Goal: Communication & Community: Answer question/provide support

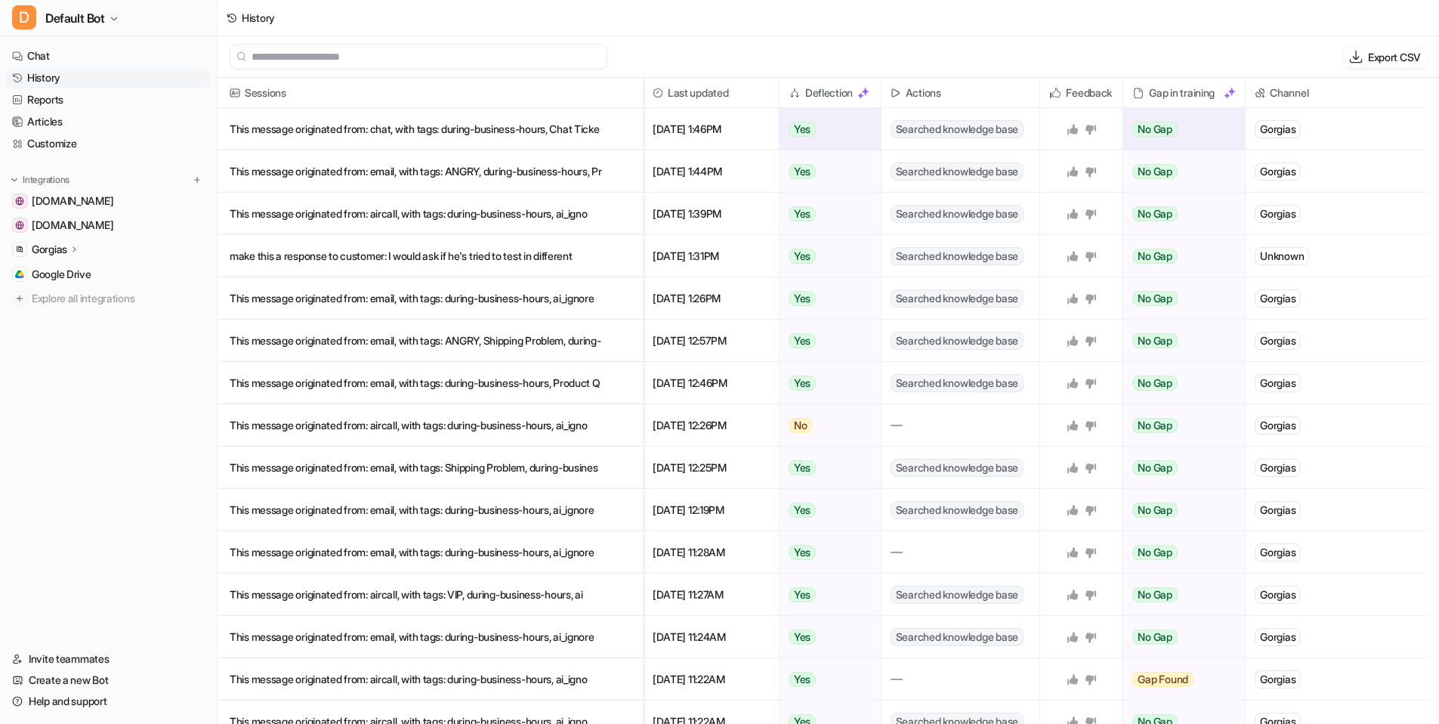
click at [377, 124] on p "This message originated from: chat, with tags: during-business-hours, Chat Ticke" at bounding box center [430, 129] width 401 height 42
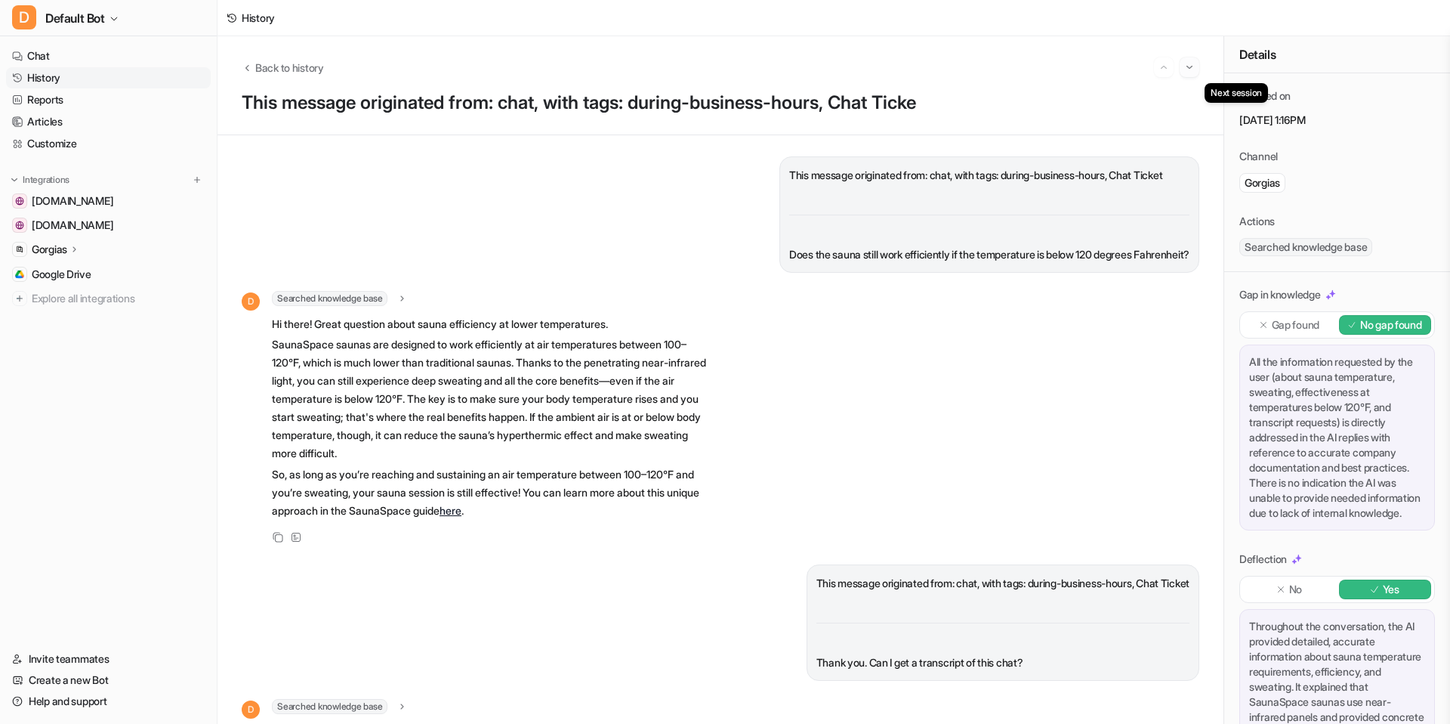
click at [1193, 64] on img "Go to next session" at bounding box center [1189, 67] width 11 height 14
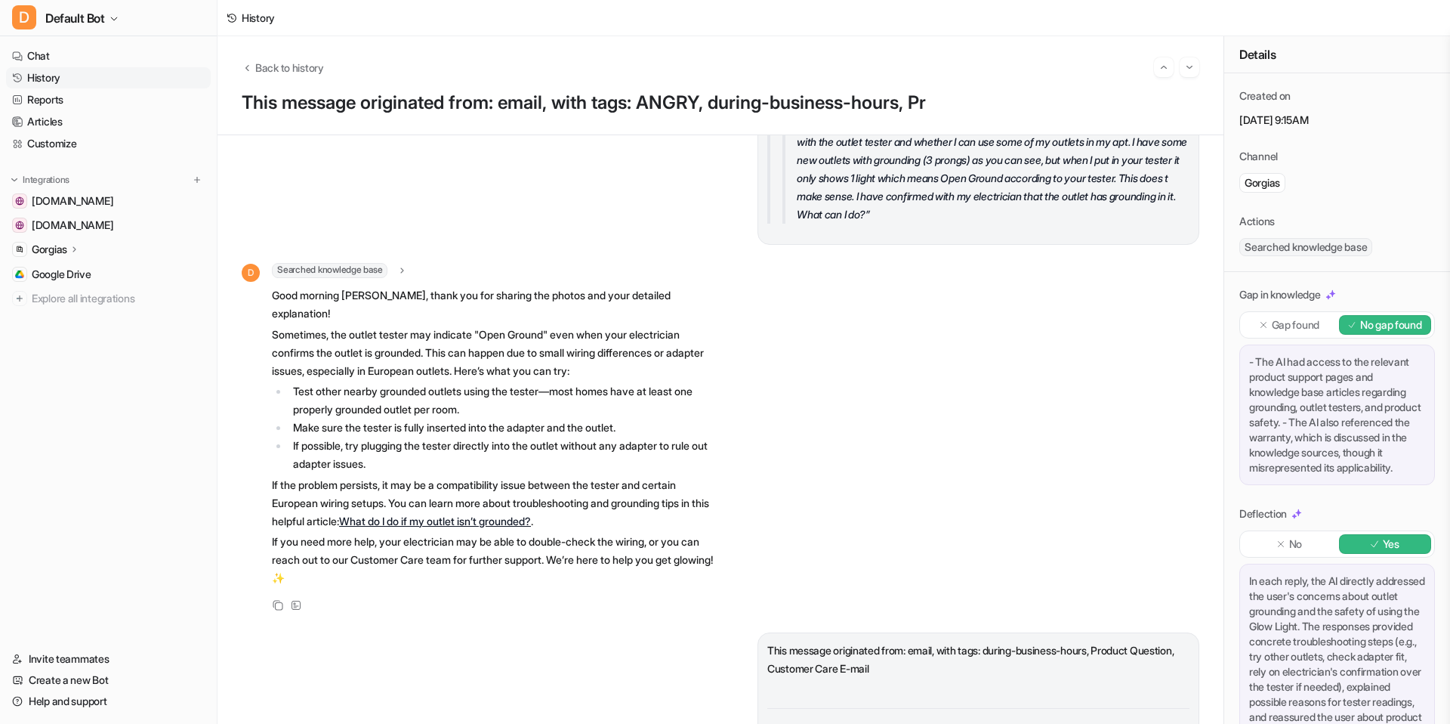
scroll to position [1054, 0]
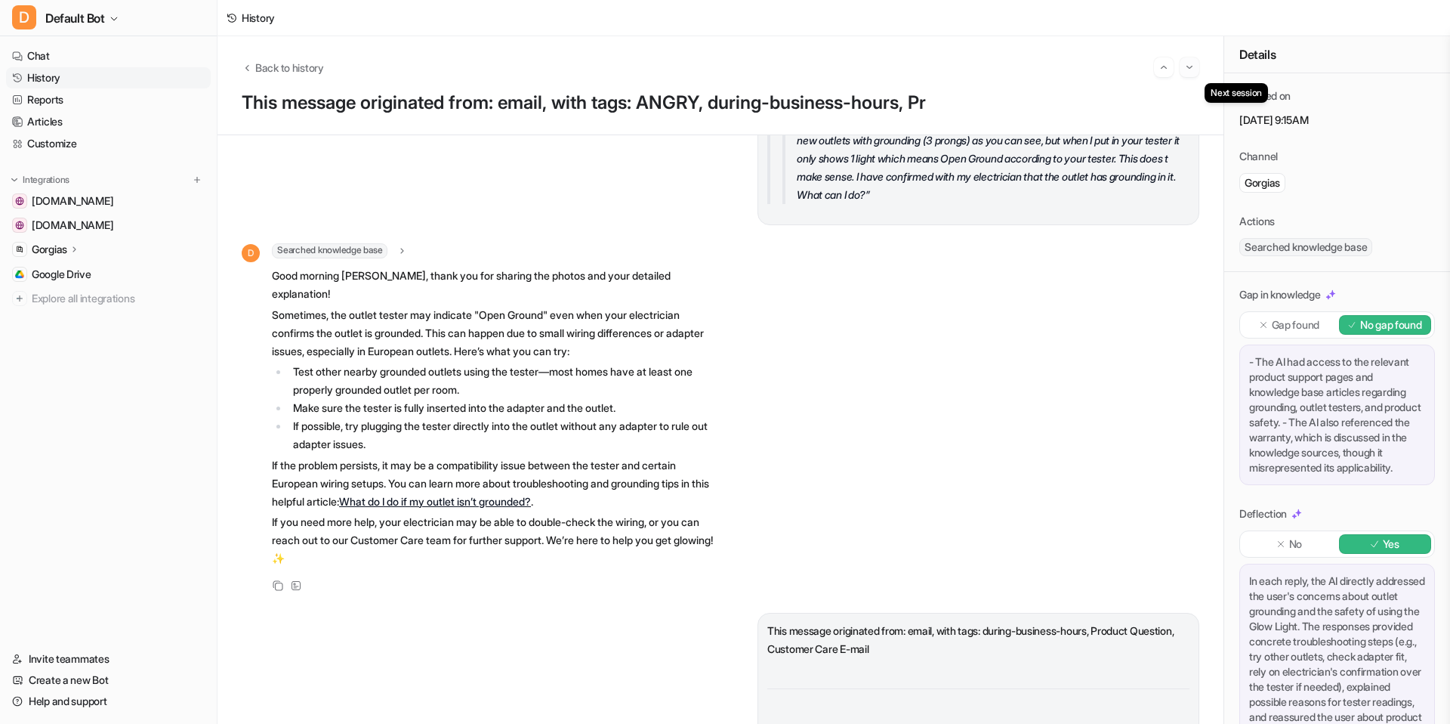
click at [1193, 70] on img "Go to next session" at bounding box center [1189, 67] width 11 height 14
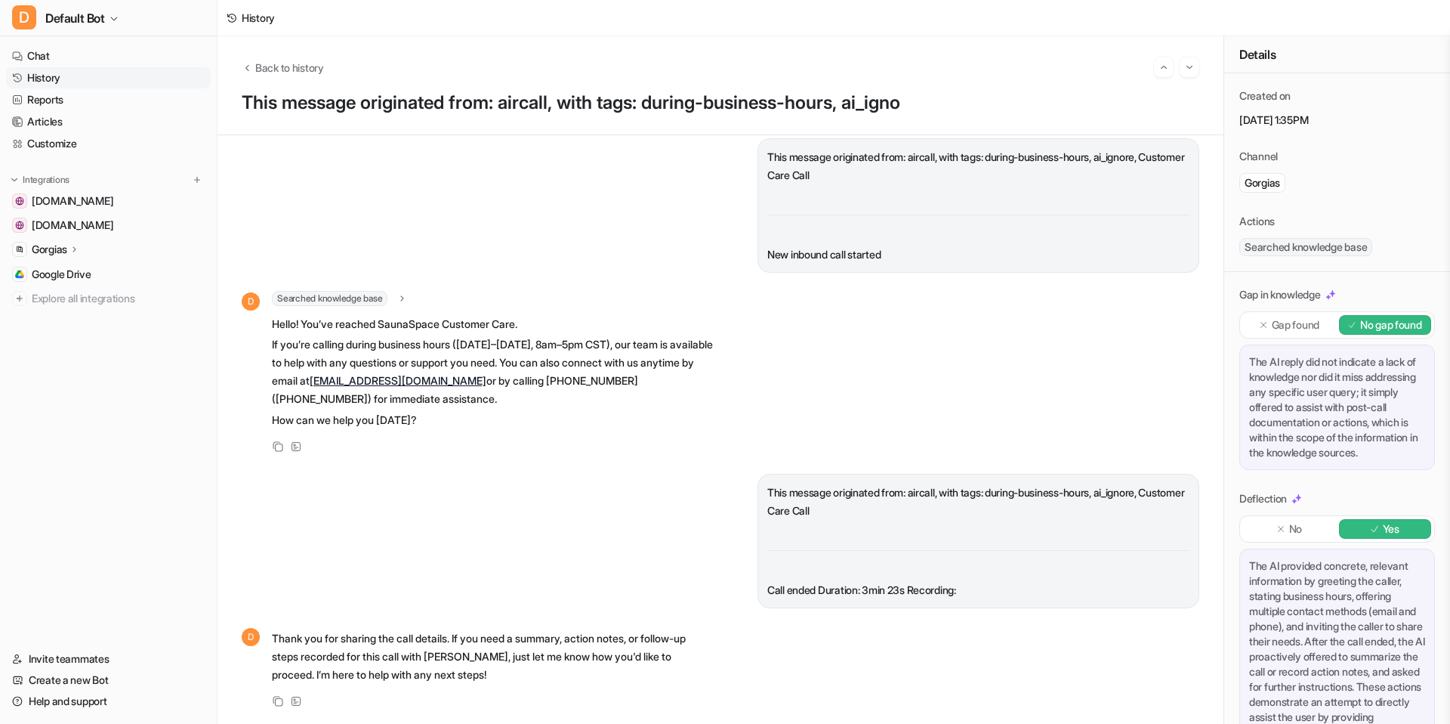
scroll to position [29, 0]
click at [1192, 60] on img "Go to next session" at bounding box center [1189, 67] width 11 height 14
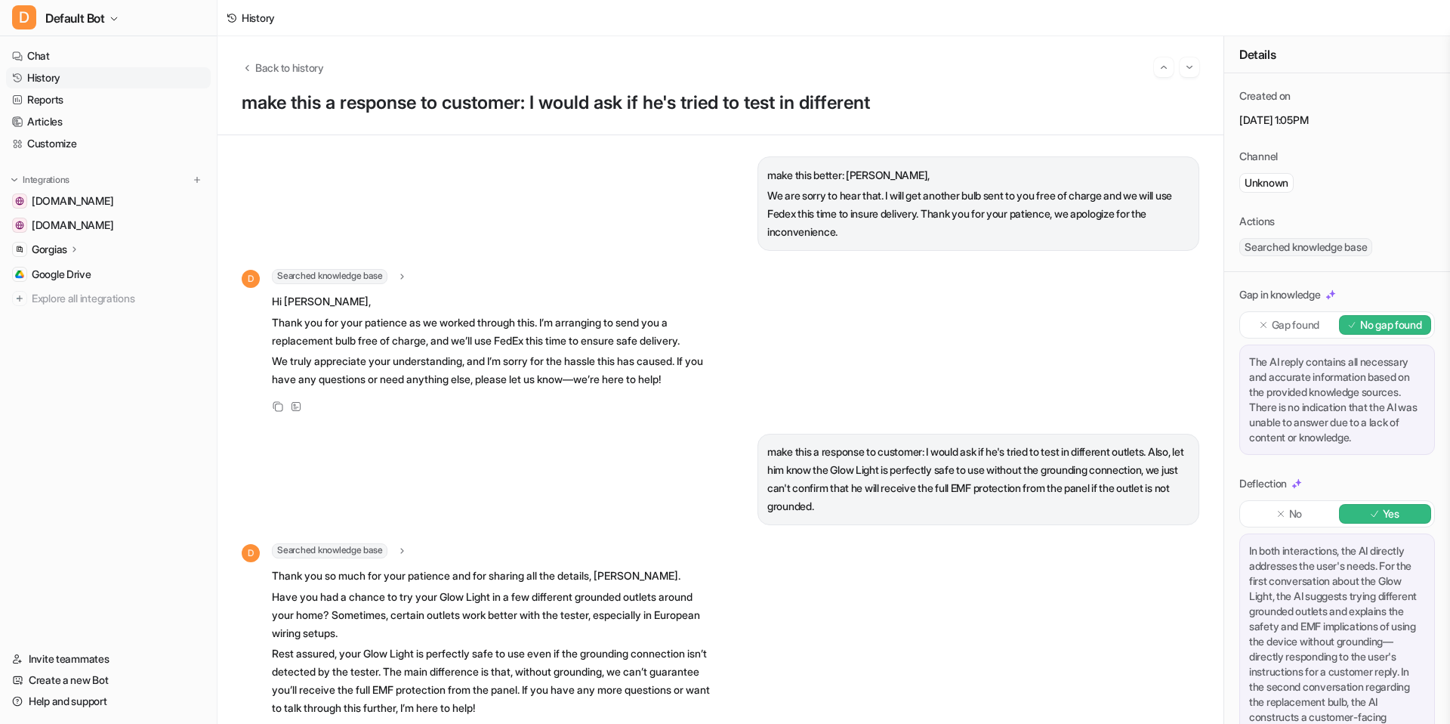
click at [1202, 65] on div "Back to history make this a response to customer: I would ask if he's tried to …" at bounding box center [721, 85] width 1006 height 99
click at [1196, 67] on button "Go to next session" at bounding box center [1190, 67] width 20 height 20
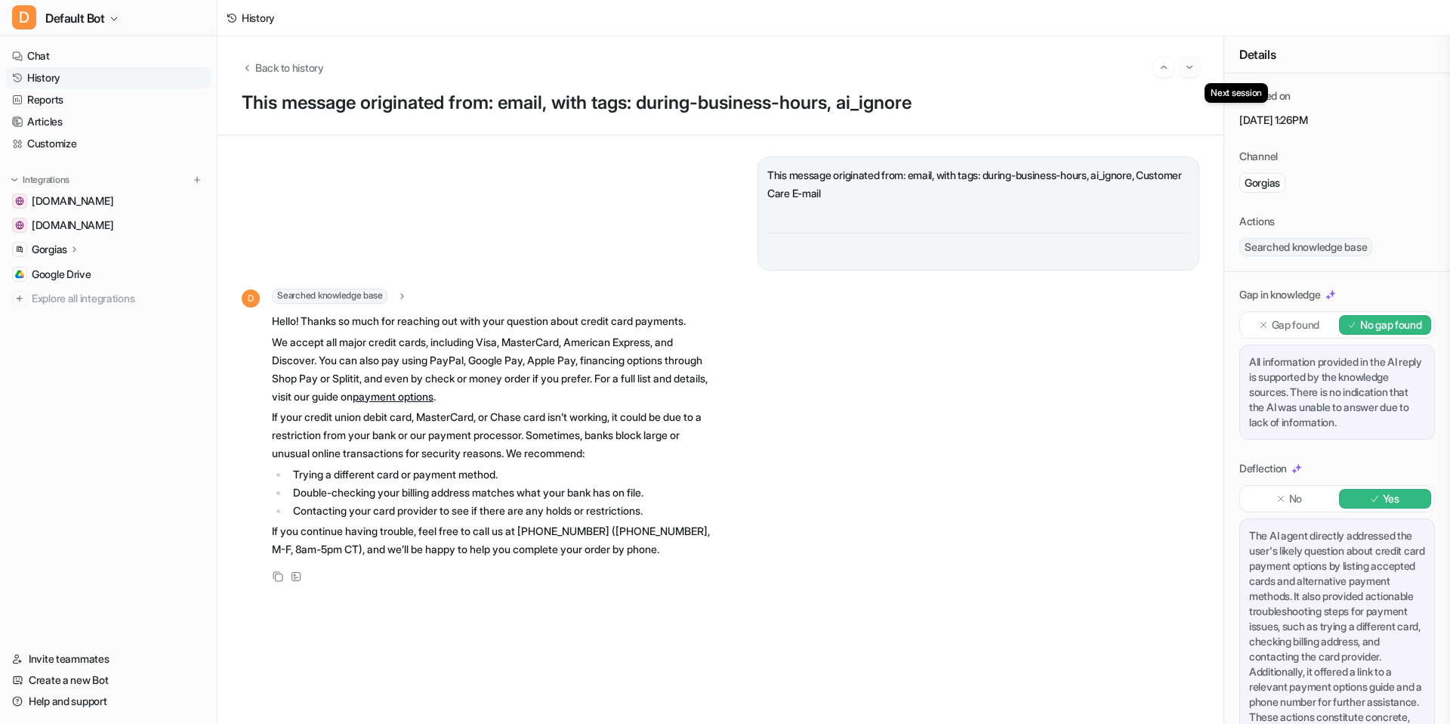
click at [1197, 66] on button "Go to next session" at bounding box center [1190, 67] width 20 height 20
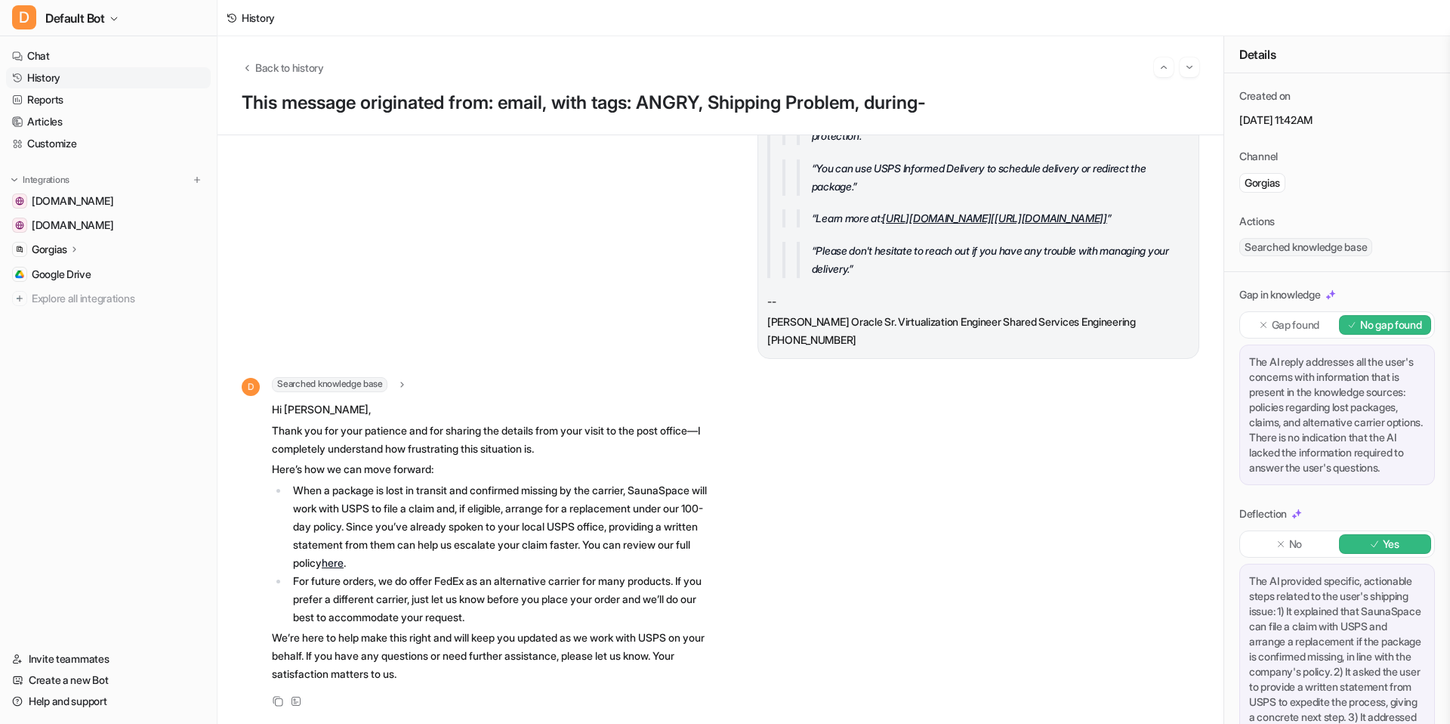
scroll to position [233, 0]
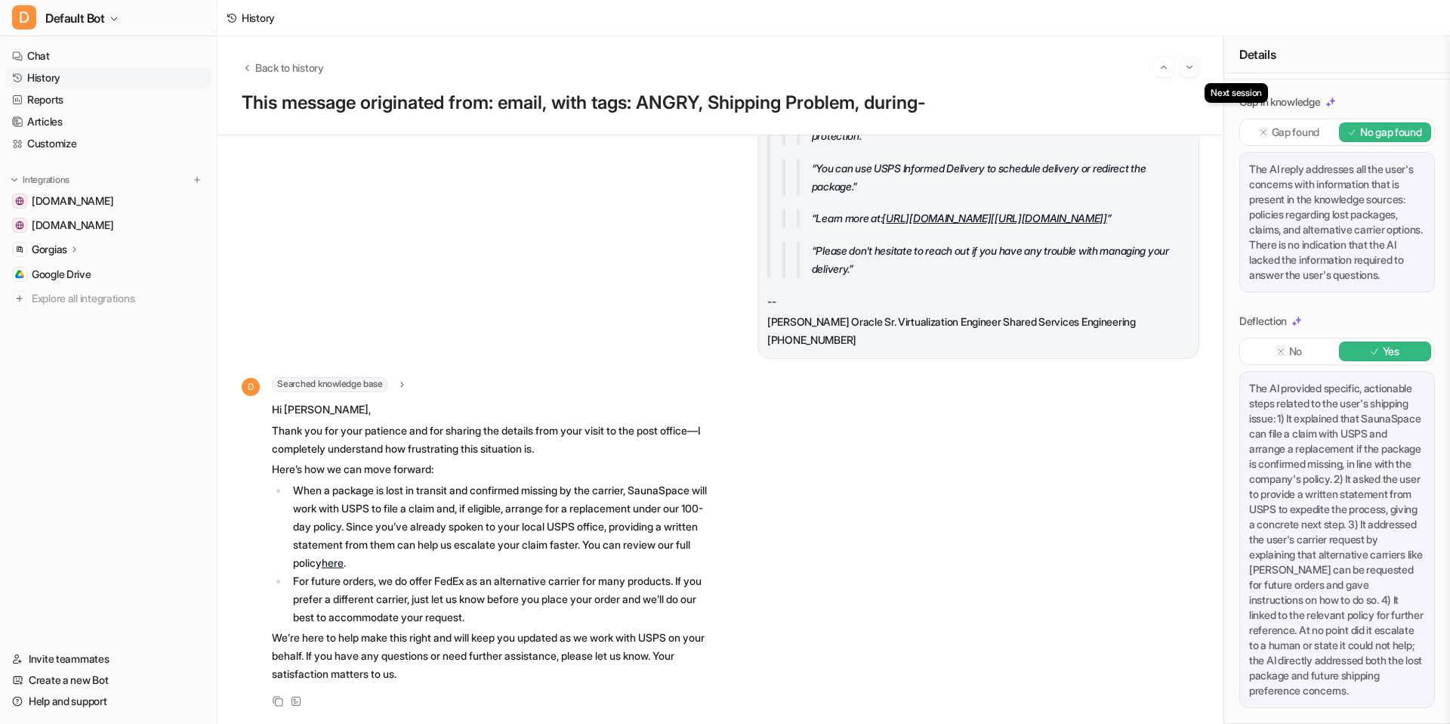
click at [1194, 68] on img "Go to next session" at bounding box center [1189, 67] width 11 height 14
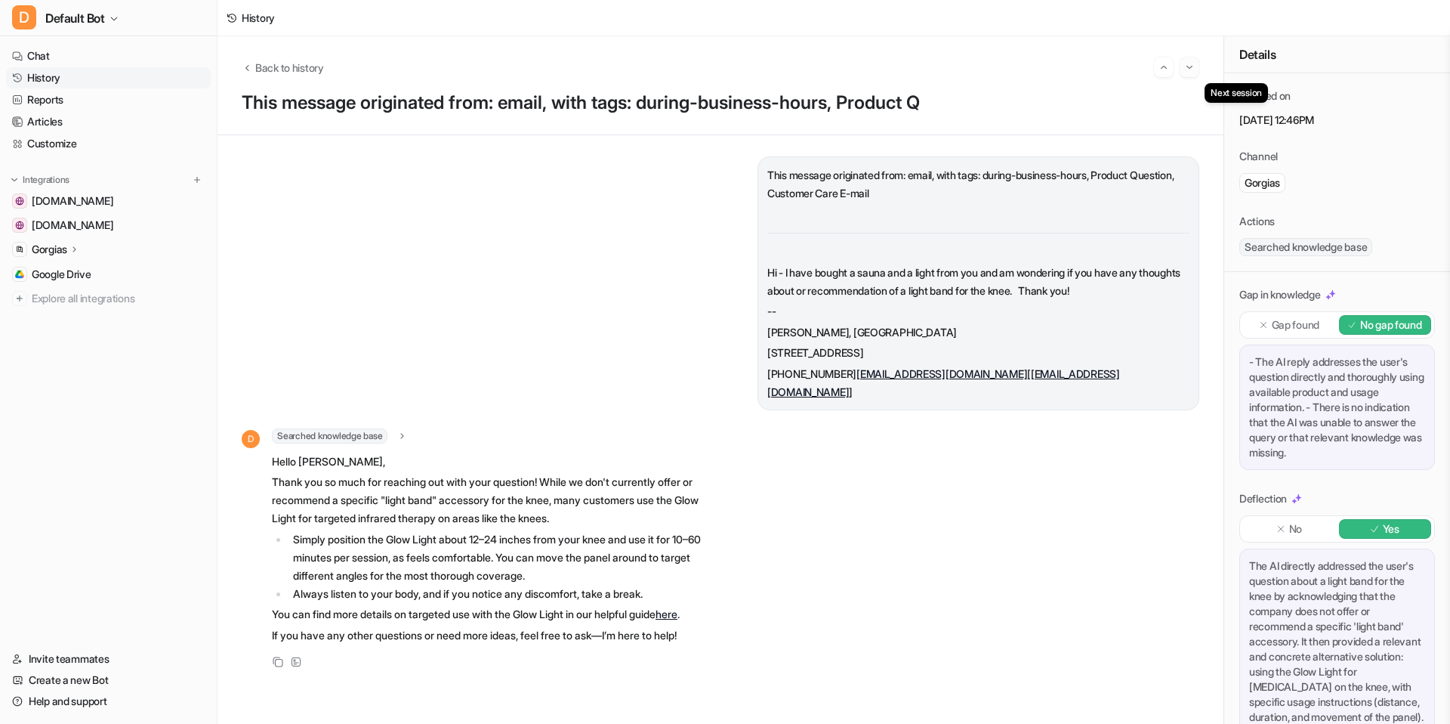
click at [1191, 75] on button "Go to next session" at bounding box center [1190, 67] width 20 height 20
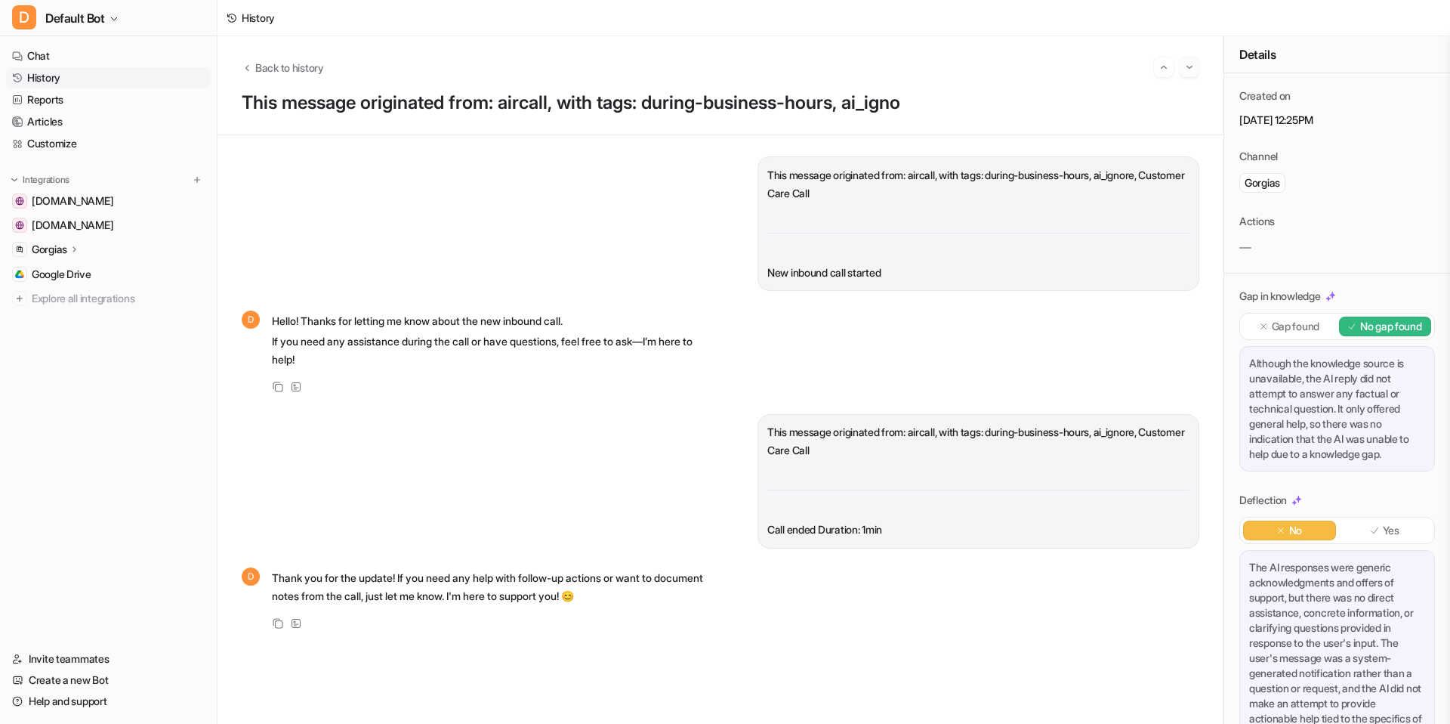
click at [1195, 68] on button "Go to next session" at bounding box center [1190, 67] width 20 height 20
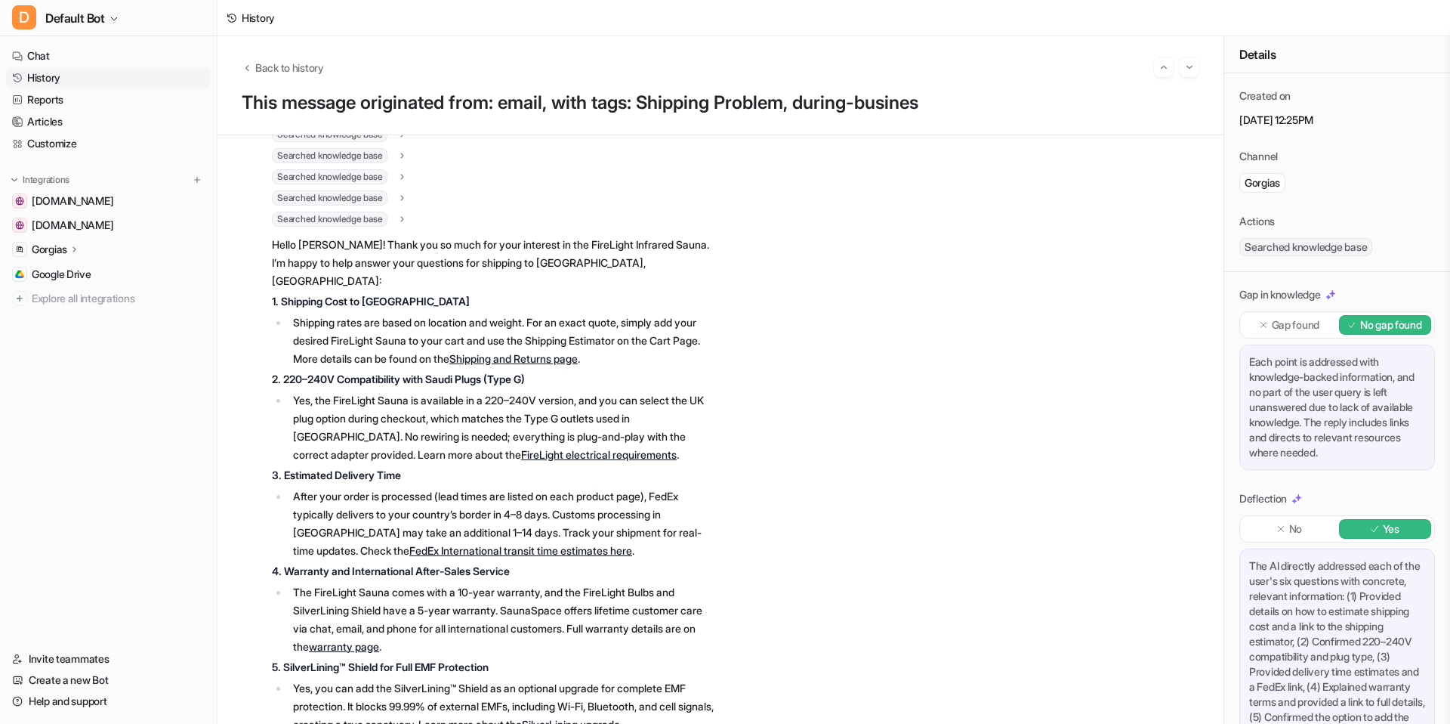
scroll to position [573, 0]
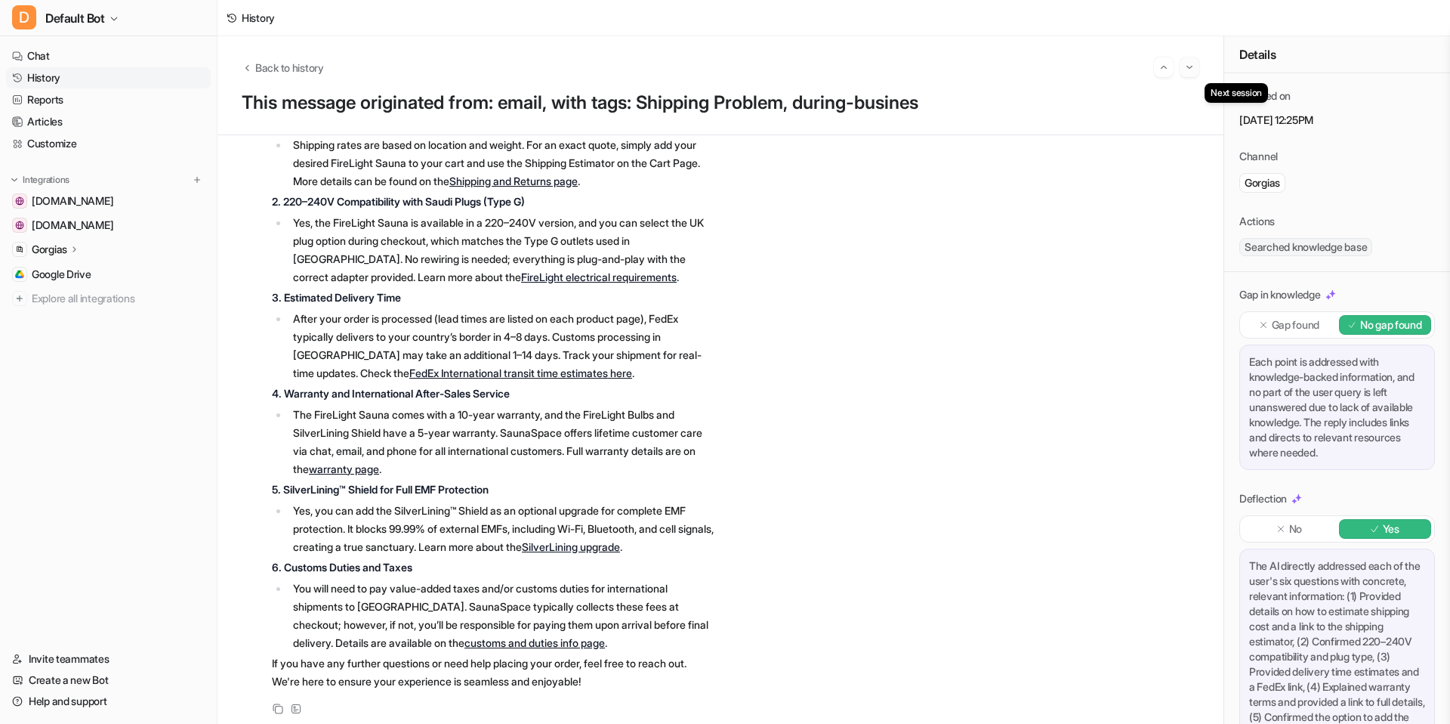
click at [1190, 66] on img "Go to next session" at bounding box center [1189, 67] width 11 height 14
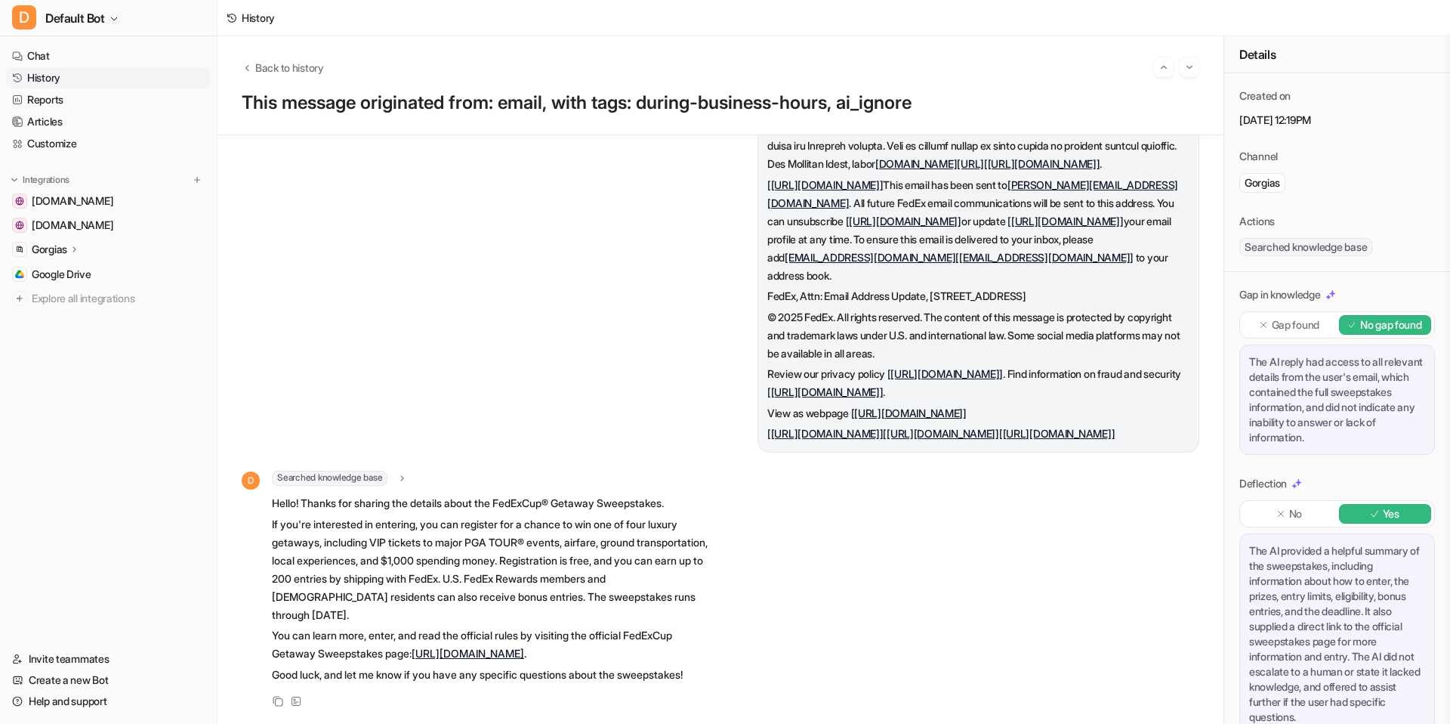
scroll to position [2705, 0]
click at [1191, 67] on img "Go to next session" at bounding box center [1189, 67] width 11 height 14
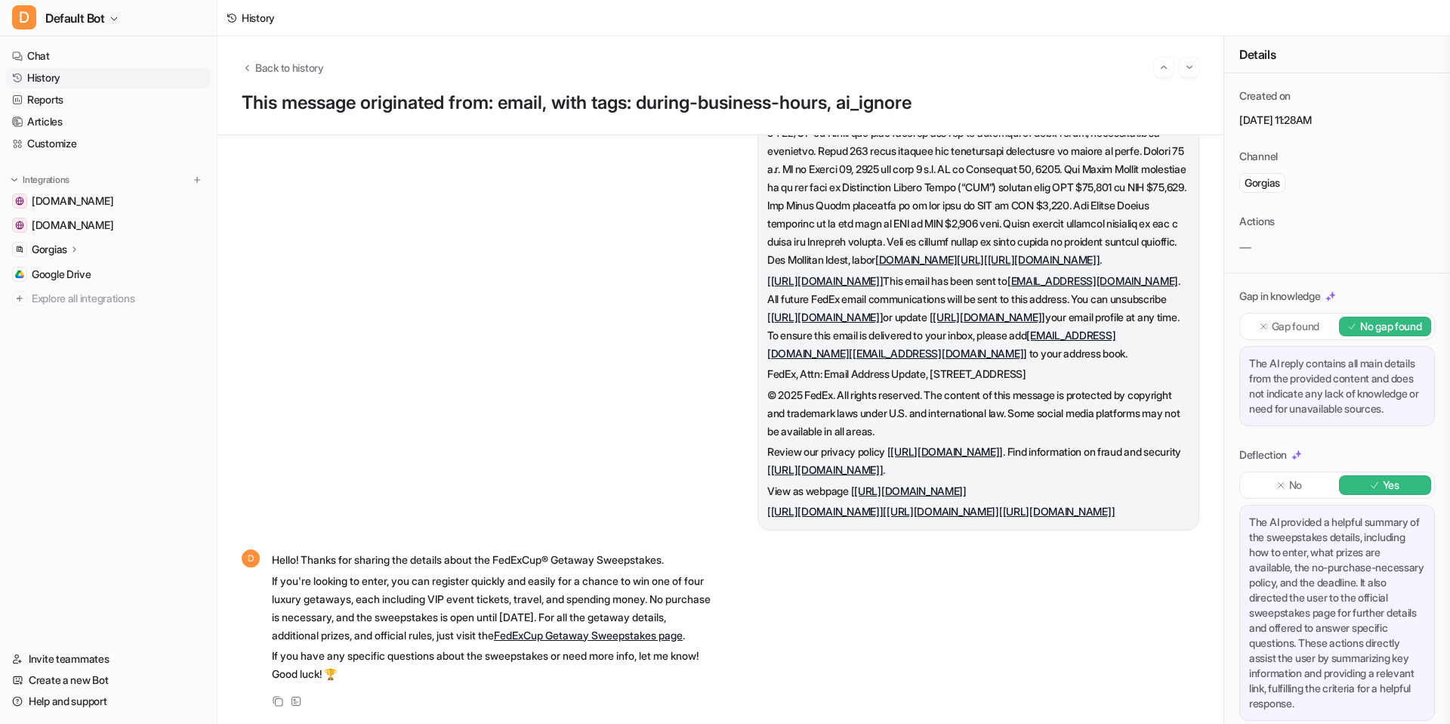
scroll to position [58, 0]
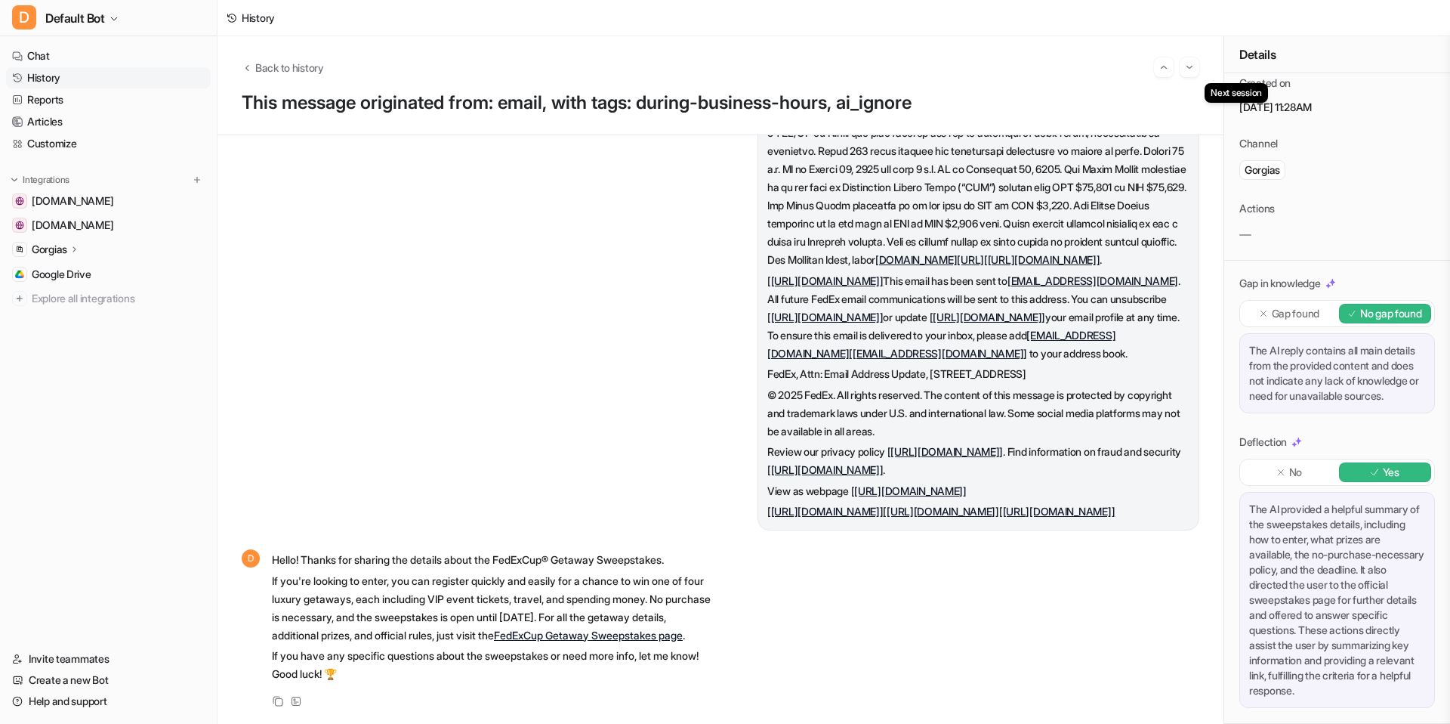
click at [1189, 85] on div "Back to history Next session This message originated from: email, with tags: du…" at bounding box center [721, 85] width 1006 height 99
click at [1193, 75] on button "Go to next session" at bounding box center [1190, 67] width 20 height 20
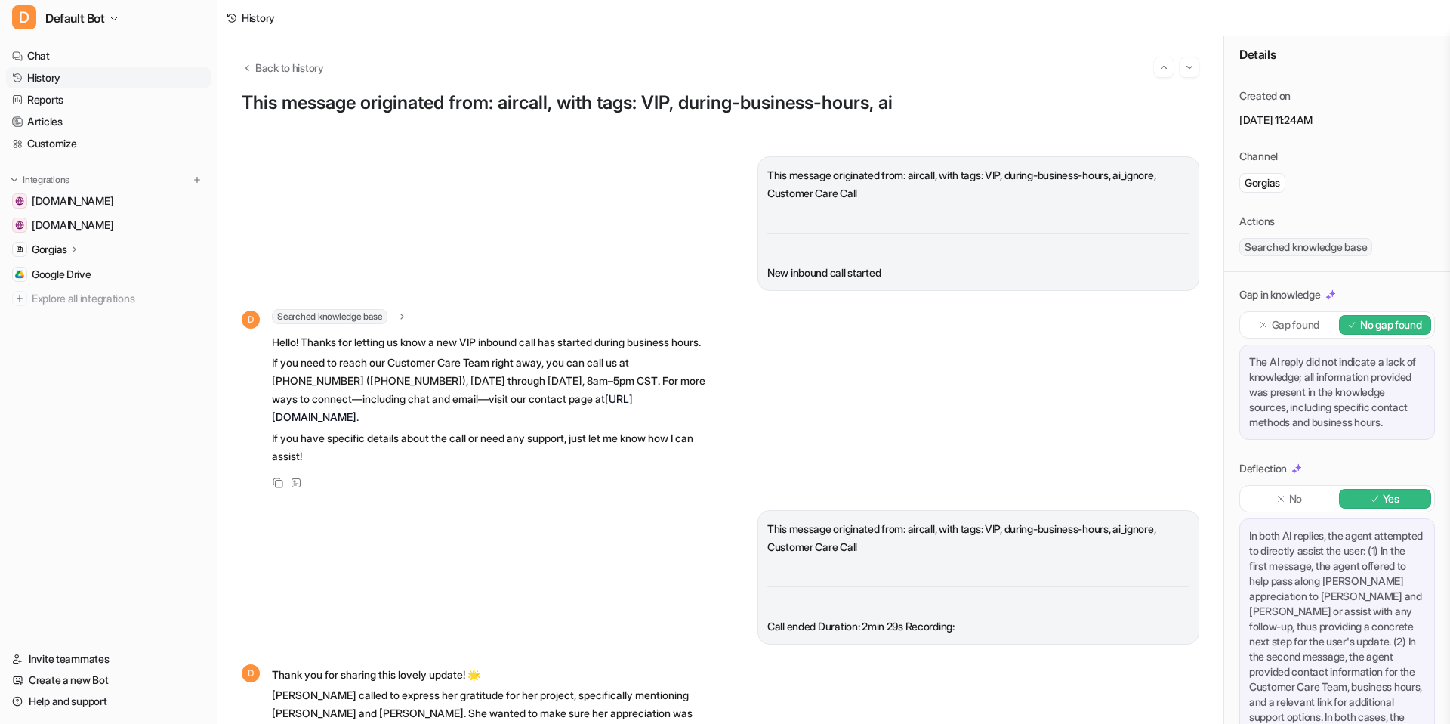
scroll to position [107, 0]
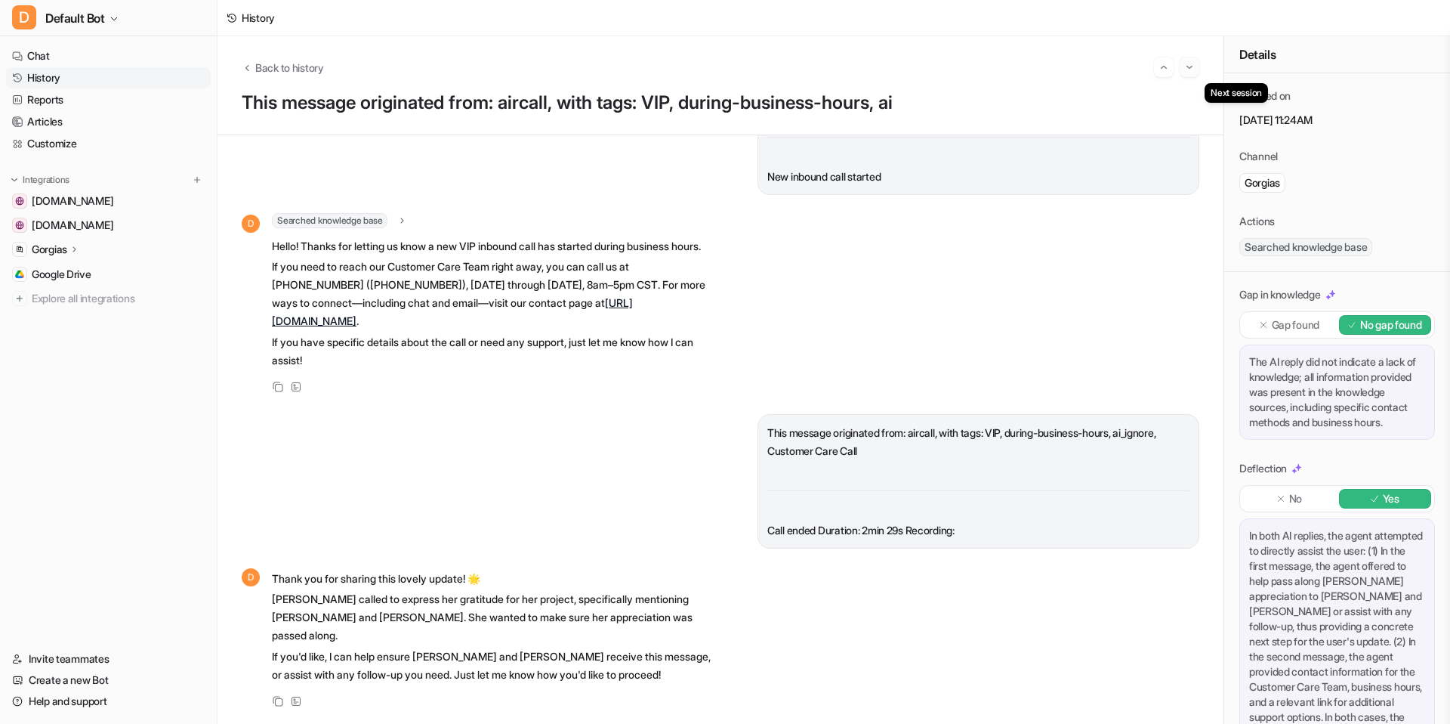
click at [1184, 66] on img "Go to next session" at bounding box center [1189, 67] width 11 height 14
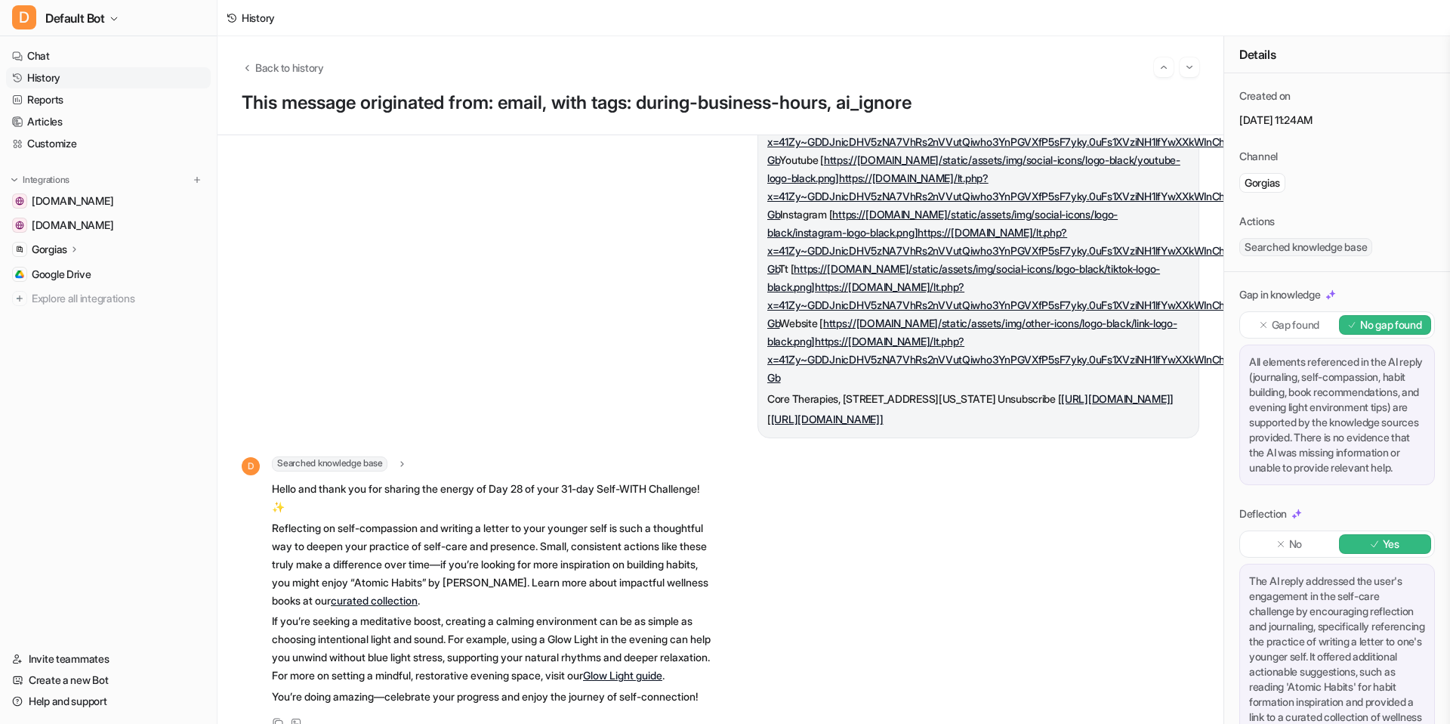
scroll to position [1569, 0]
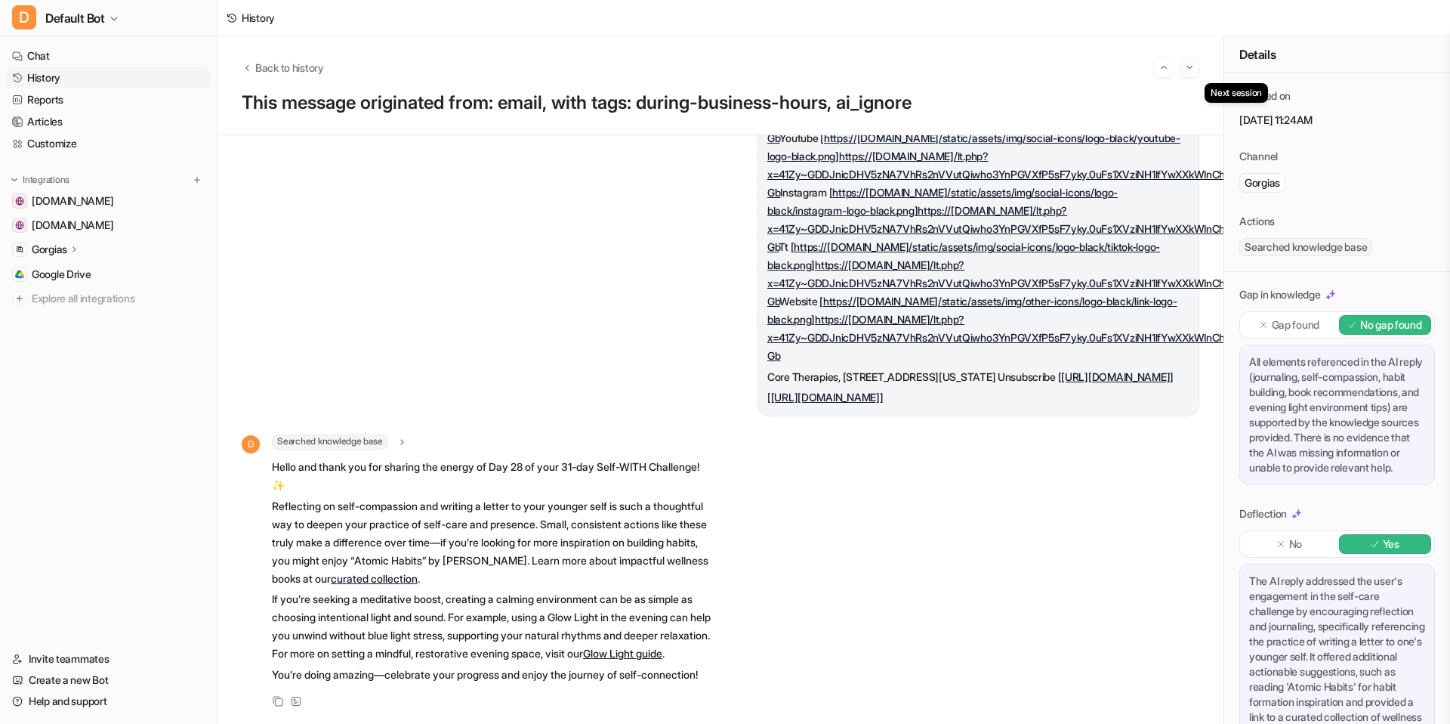
click at [1190, 64] on img "Go to next session" at bounding box center [1189, 67] width 11 height 14
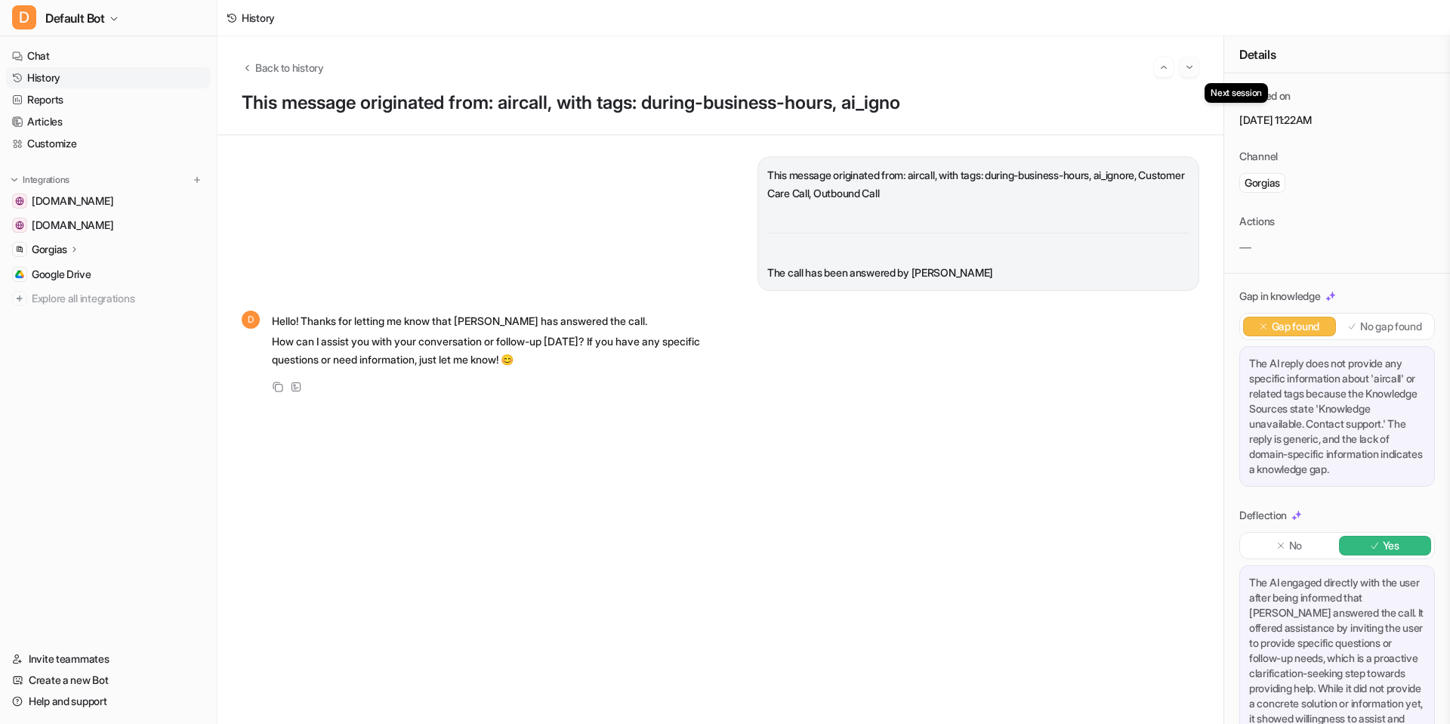
click at [1184, 70] on img "Go to next session" at bounding box center [1189, 67] width 11 height 14
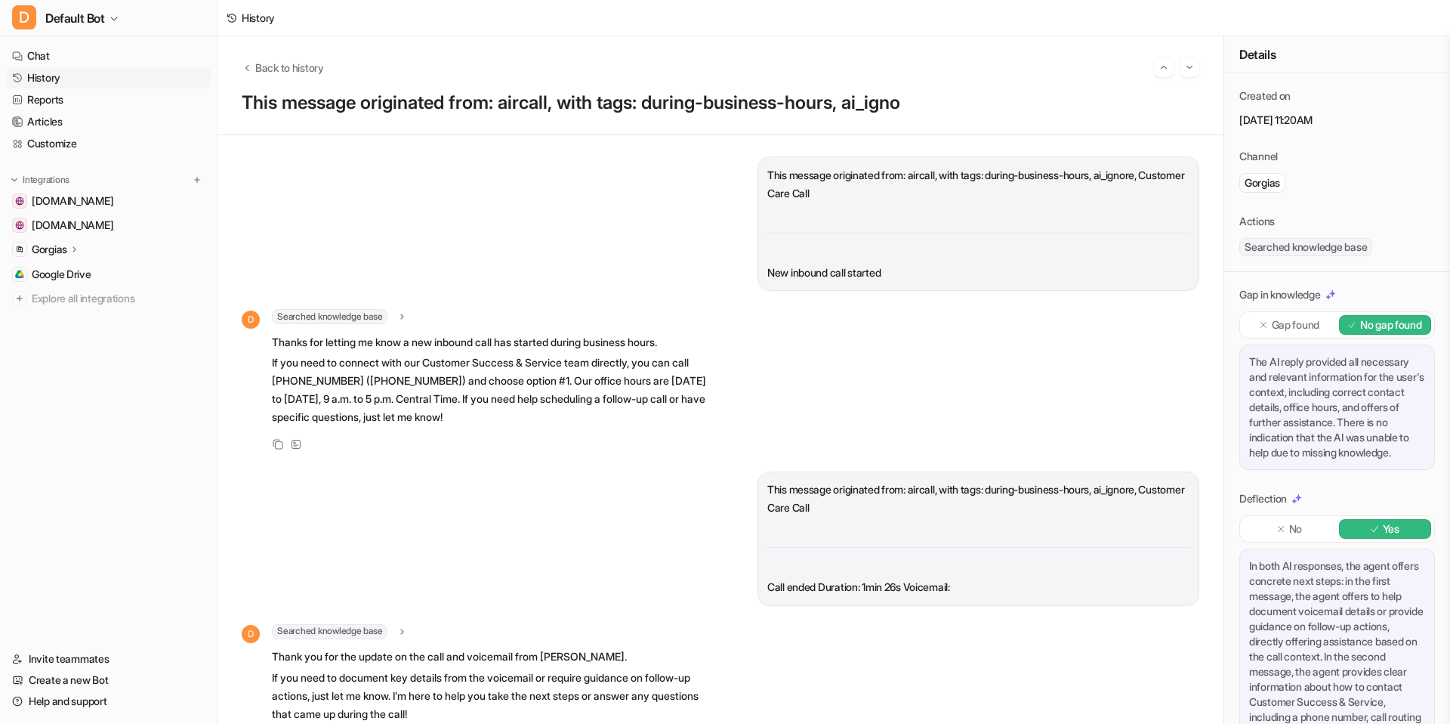
scroll to position [51, 0]
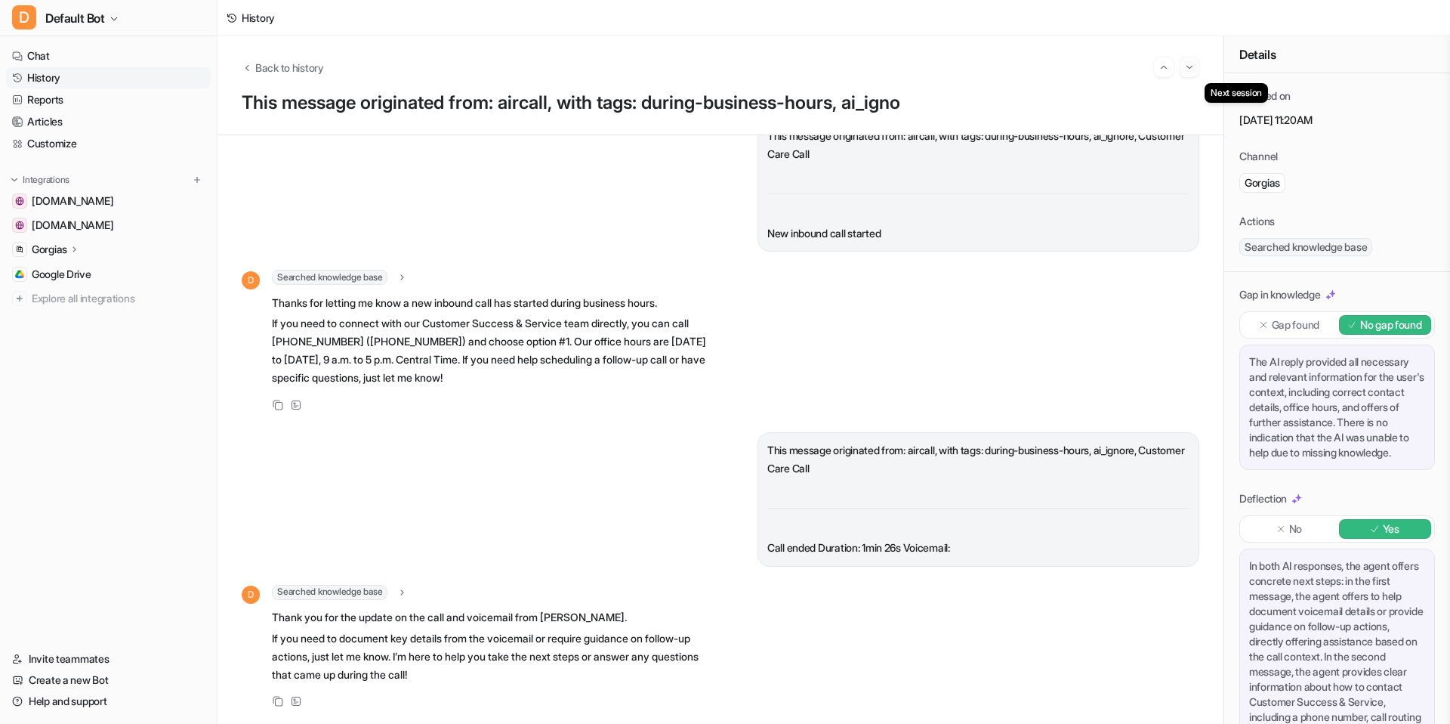
click at [1188, 68] on img "Go to next session" at bounding box center [1189, 67] width 11 height 14
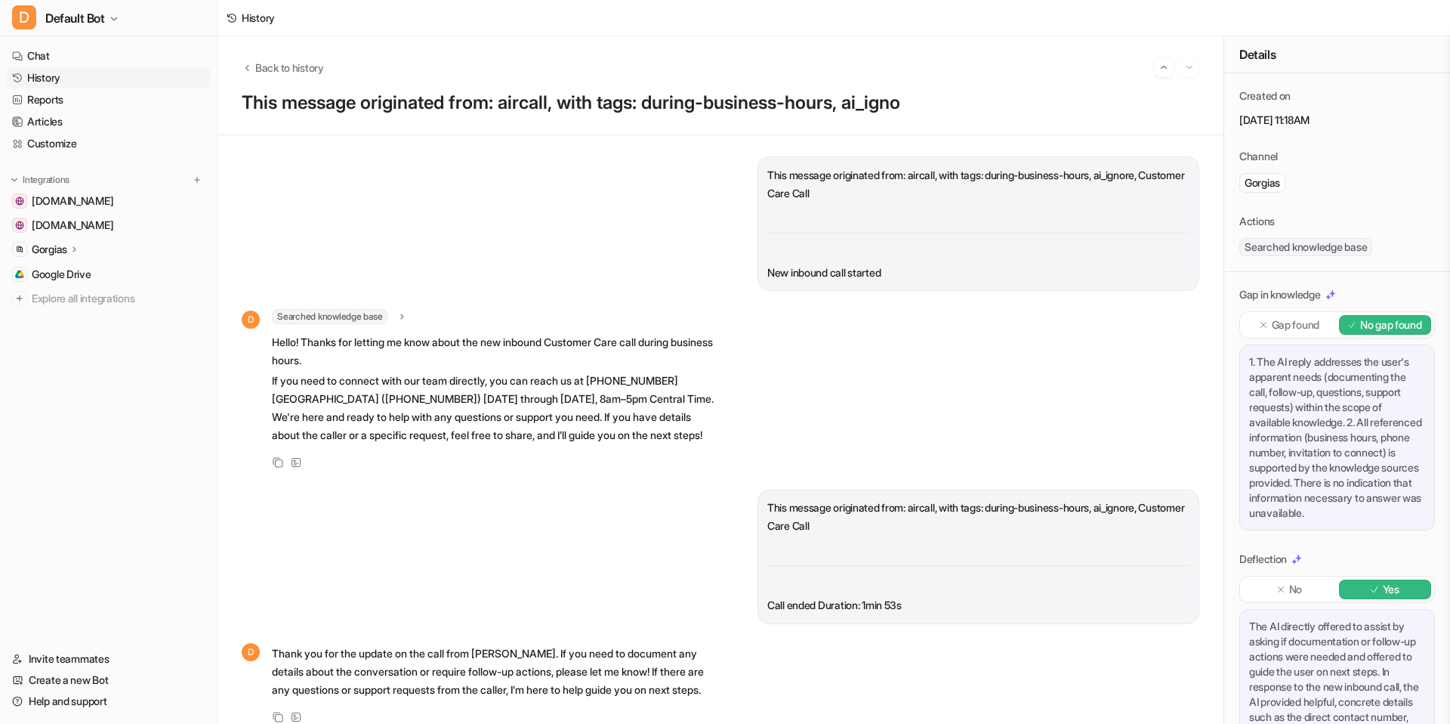
scroll to position [45, 0]
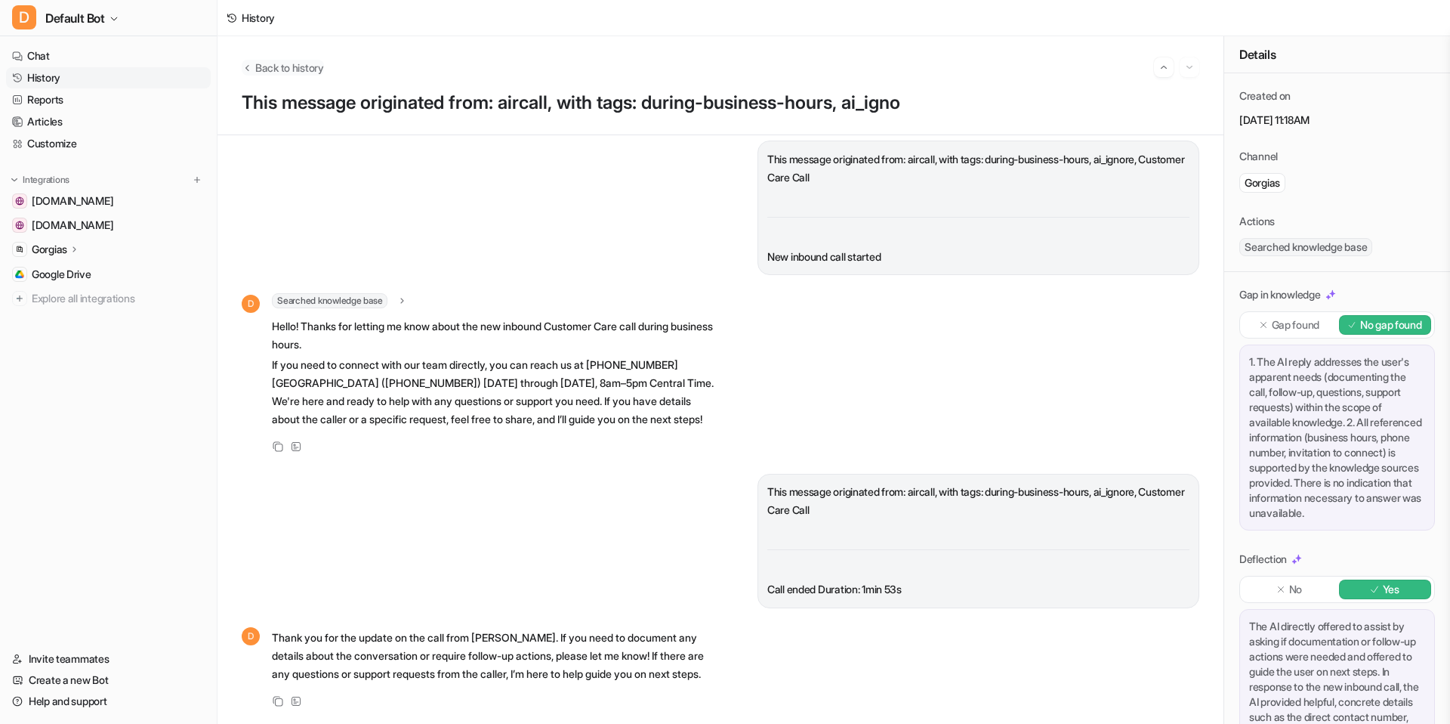
click at [308, 68] on span "Back to history" at bounding box center [289, 68] width 69 height 16
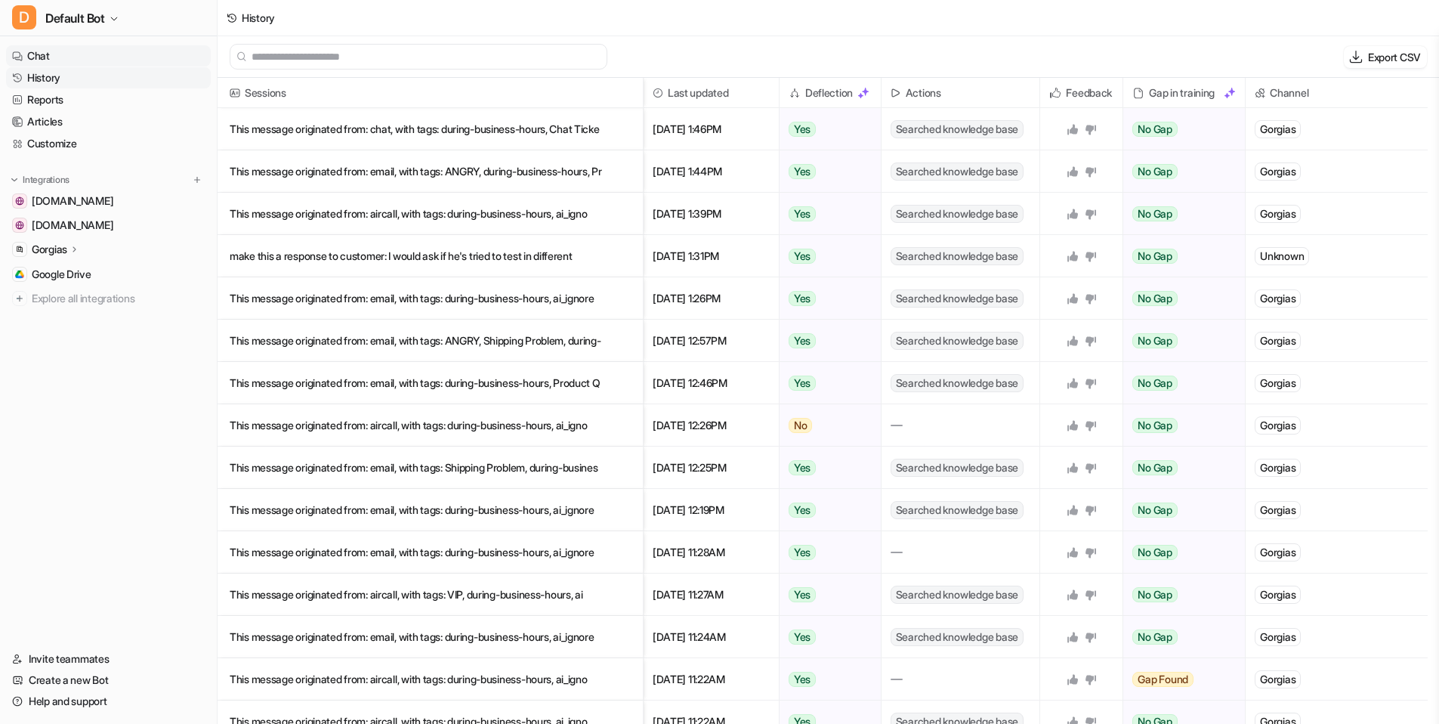
click at [104, 48] on link "Chat" at bounding box center [108, 55] width 205 height 21
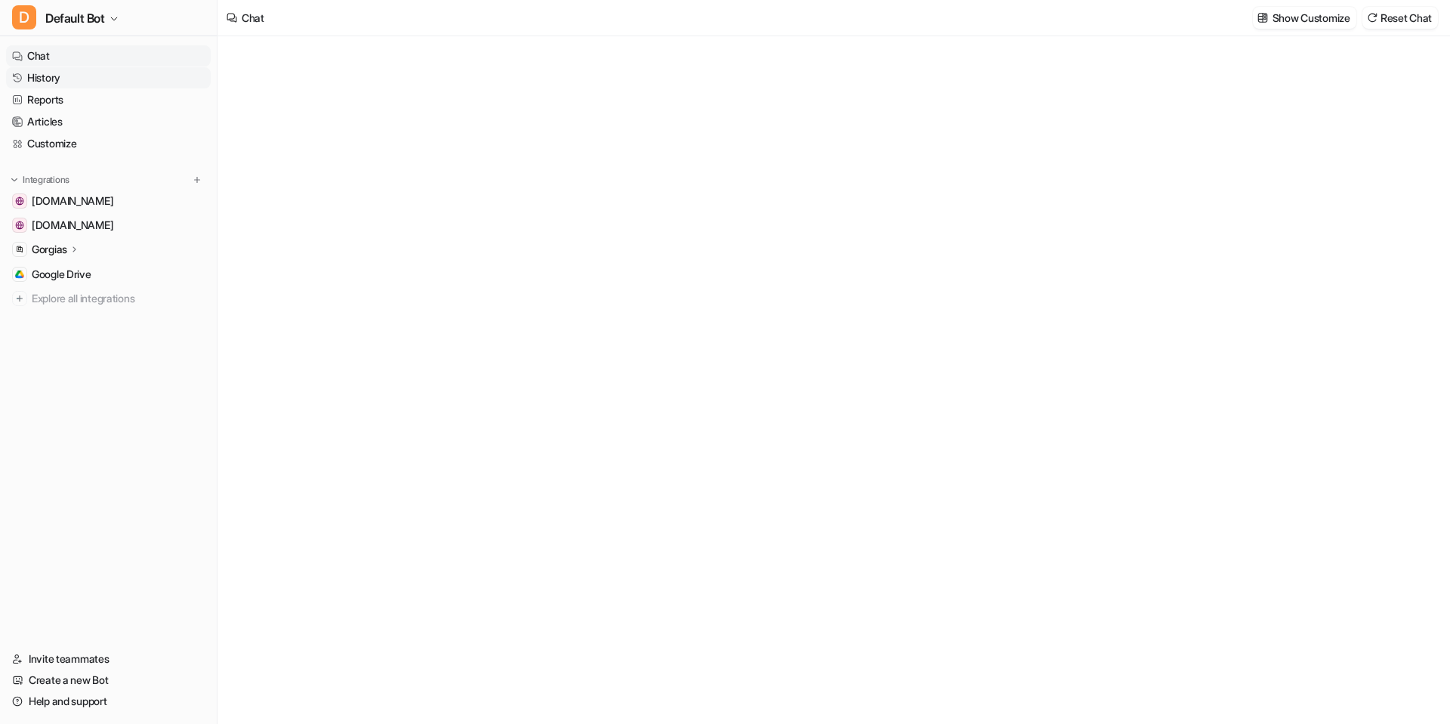
type textarea "**********"
click at [103, 82] on link "History" at bounding box center [108, 77] width 205 height 21
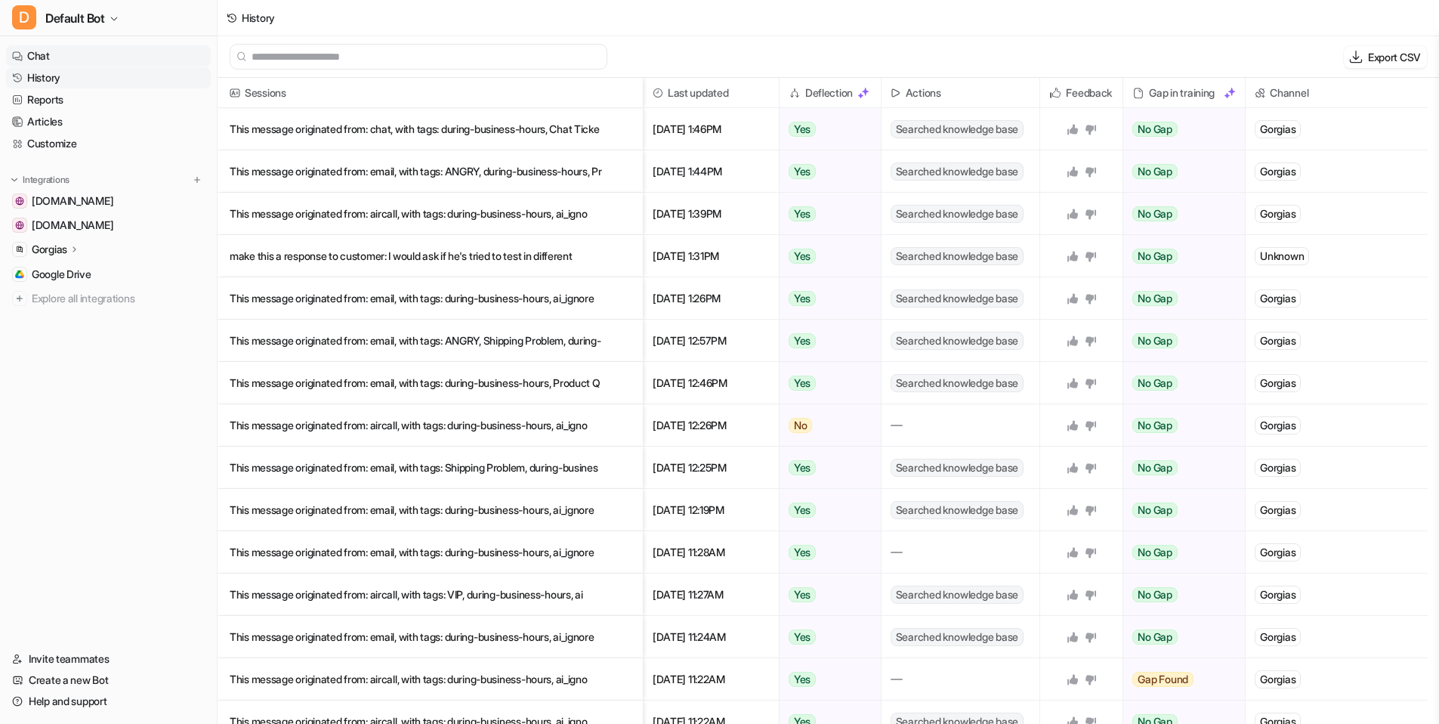
click at [107, 56] on link "Chat" at bounding box center [108, 55] width 205 height 21
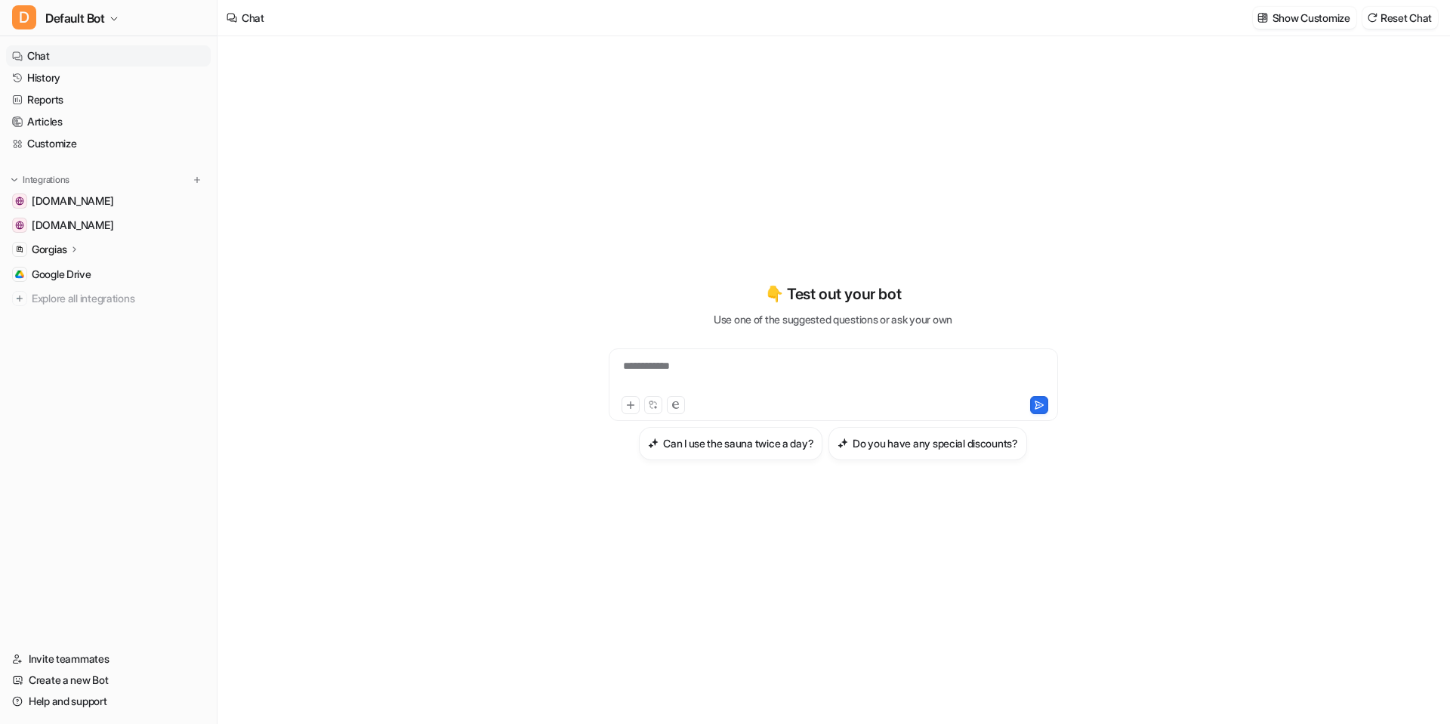
click at [716, 374] on div "**********" at bounding box center [834, 375] width 442 height 35
paste div
click at [1038, 404] on icon at bounding box center [1039, 404] width 8 height 8
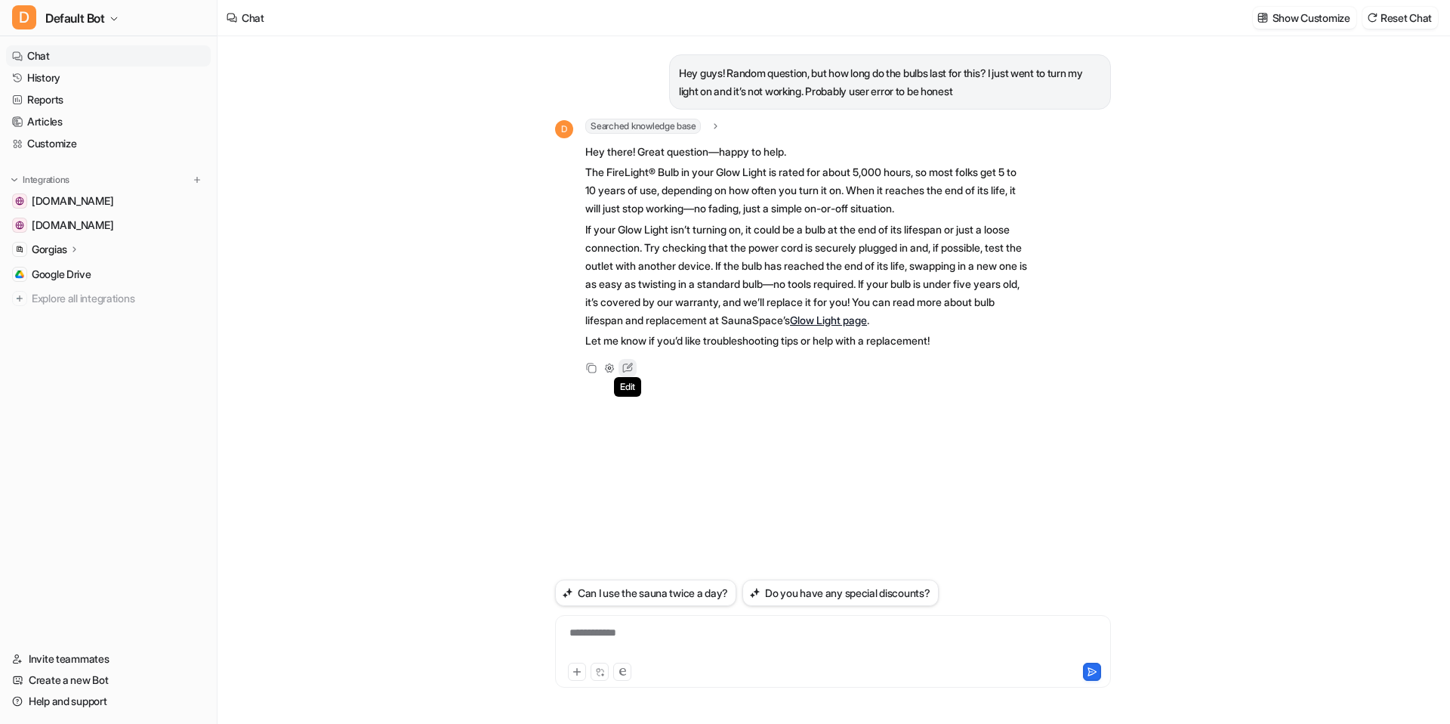
click at [634, 378] on icon at bounding box center [628, 368] width 20 height 20
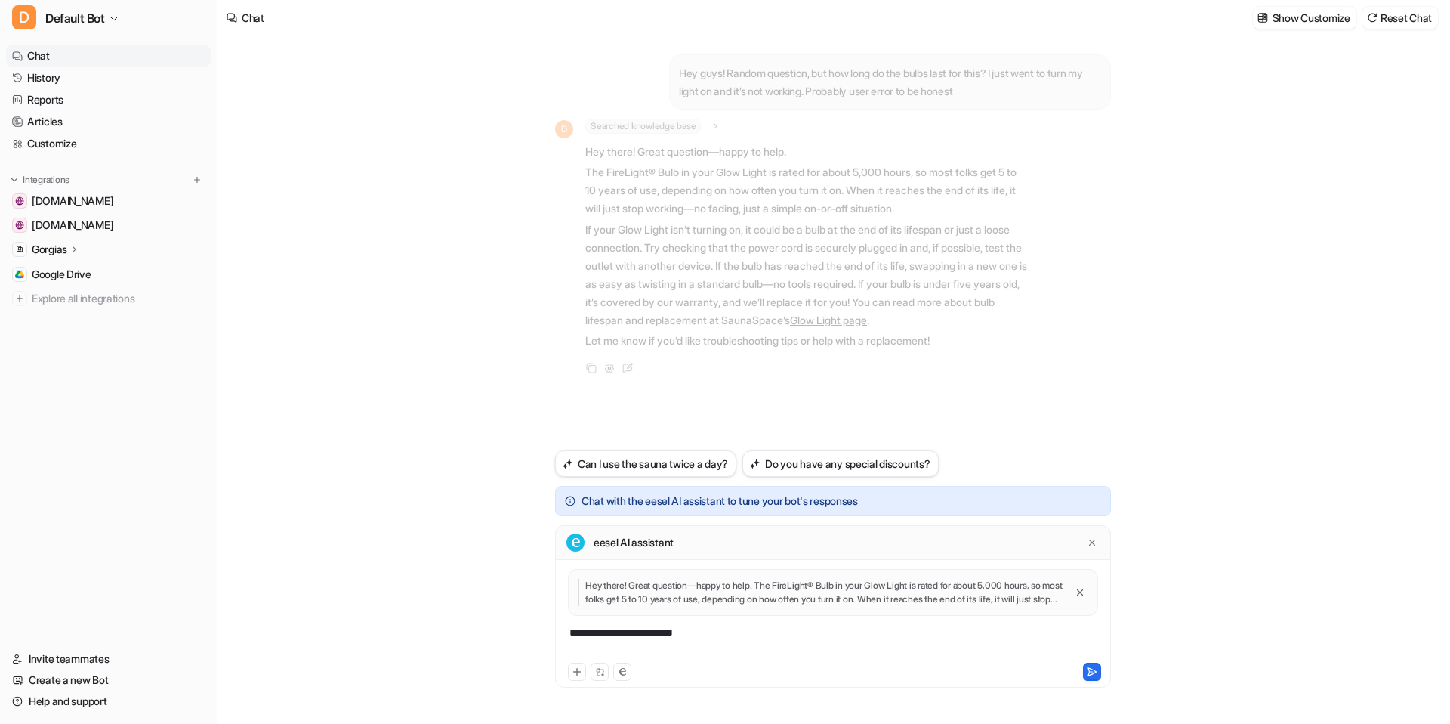
click at [780, 628] on div "**********" at bounding box center [833, 642] width 548 height 35
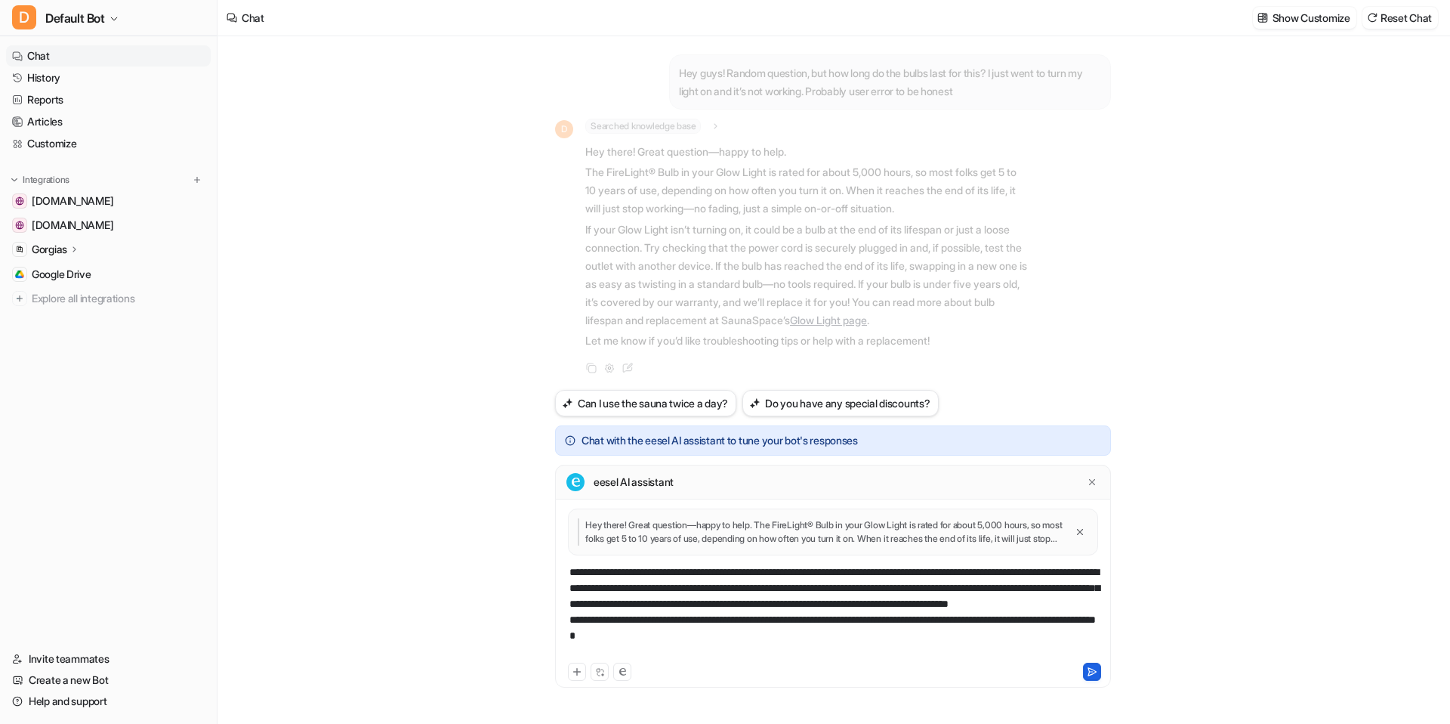
click at [1090, 664] on button at bounding box center [1092, 671] width 18 height 18
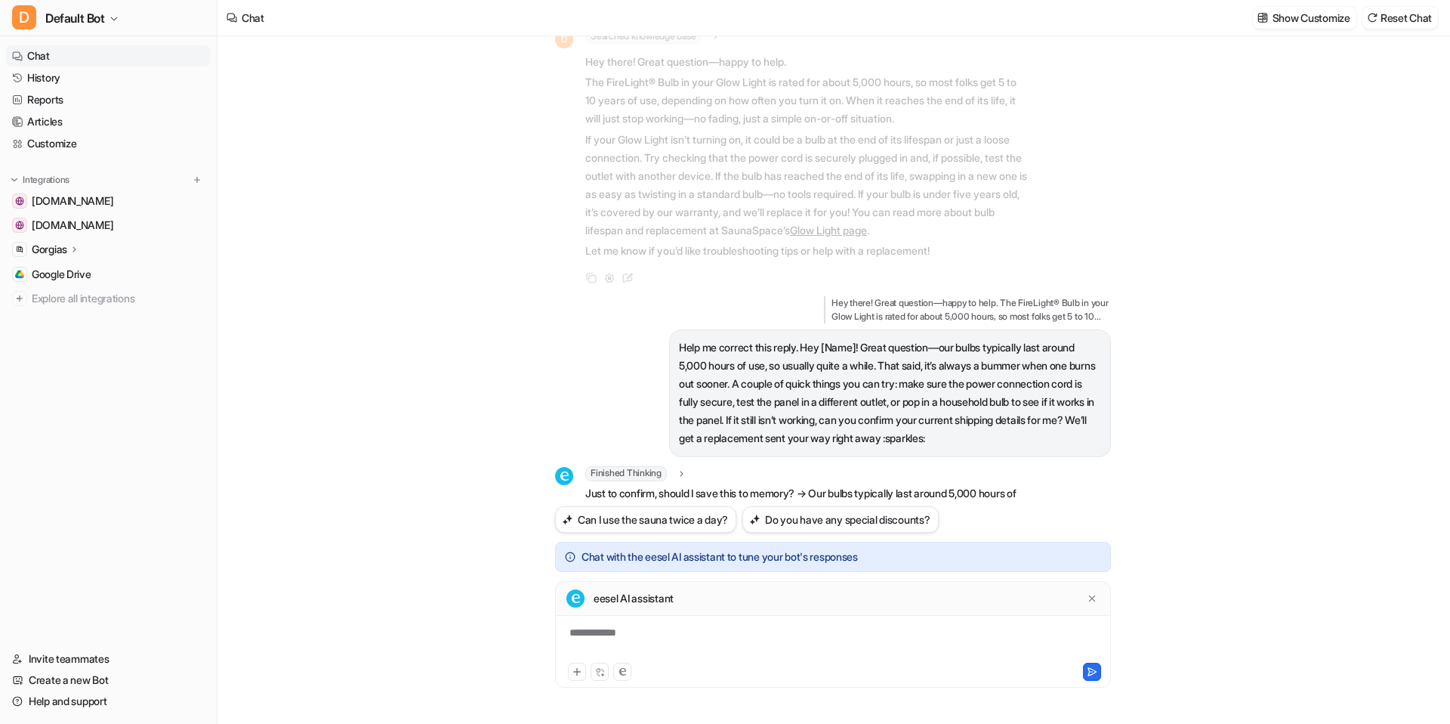
scroll to position [143, 0]
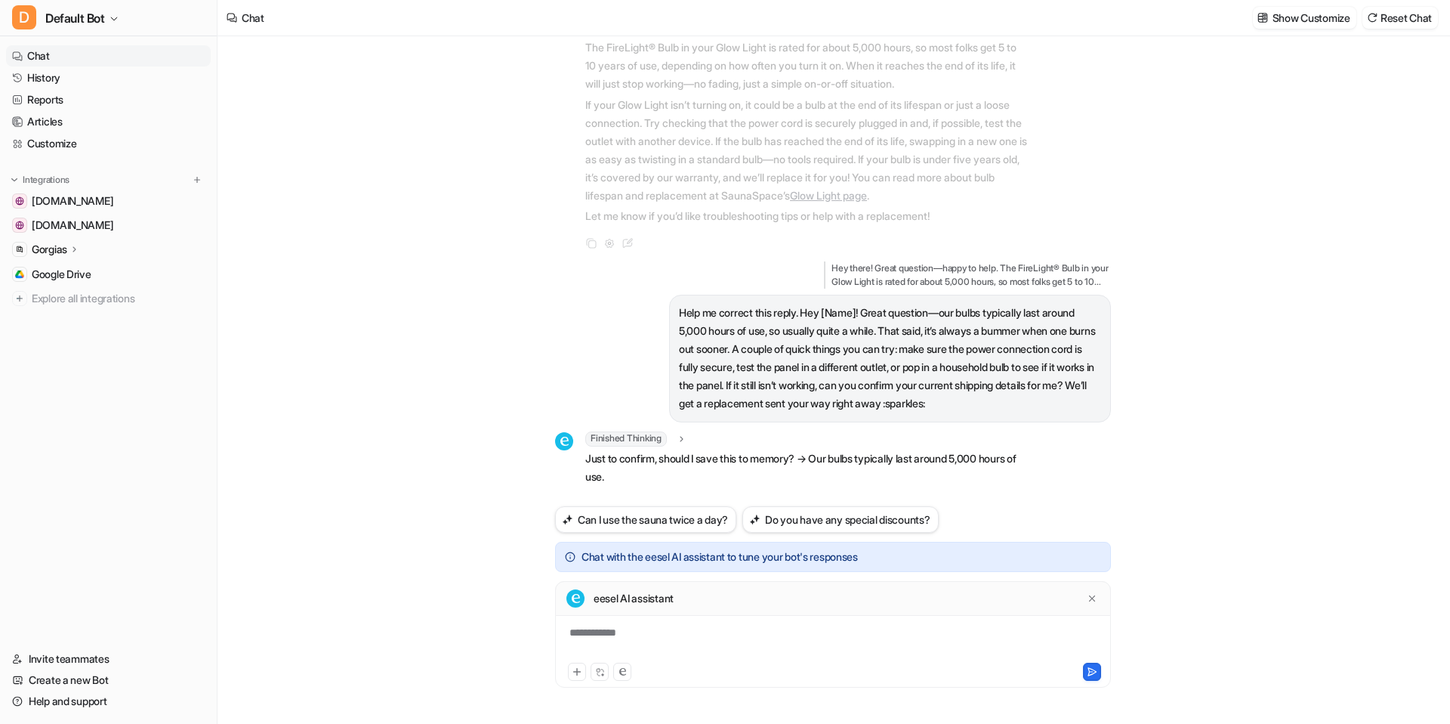
click at [781, 461] on p "Just to confirm, should I save this to memory? → Our bulbs typically last aroun…" at bounding box center [806, 467] width 442 height 36
click at [679, 434] on icon at bounding box center [681, 438] width 11 height 11
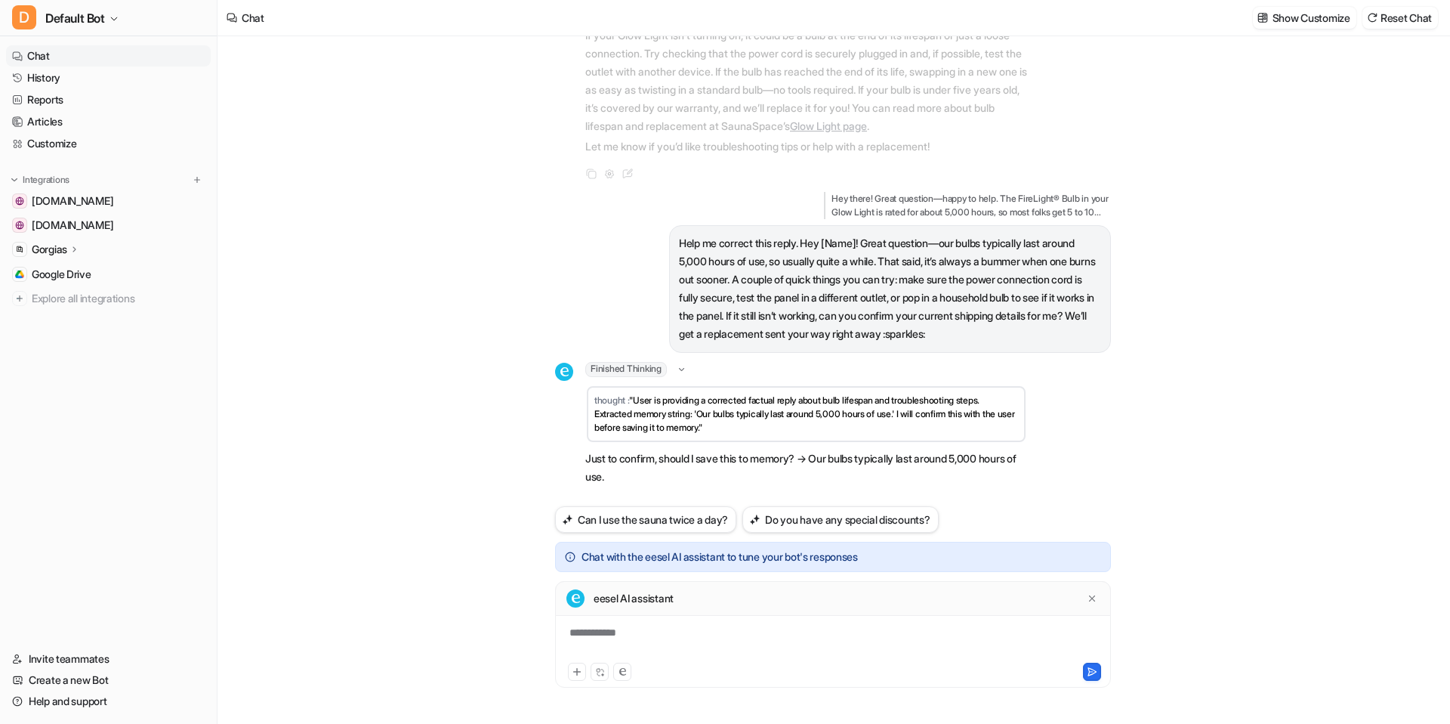
scroll to position [212, 0]
click at [681, 373] on icon at bounding box center [681, 369] width 11 height 11
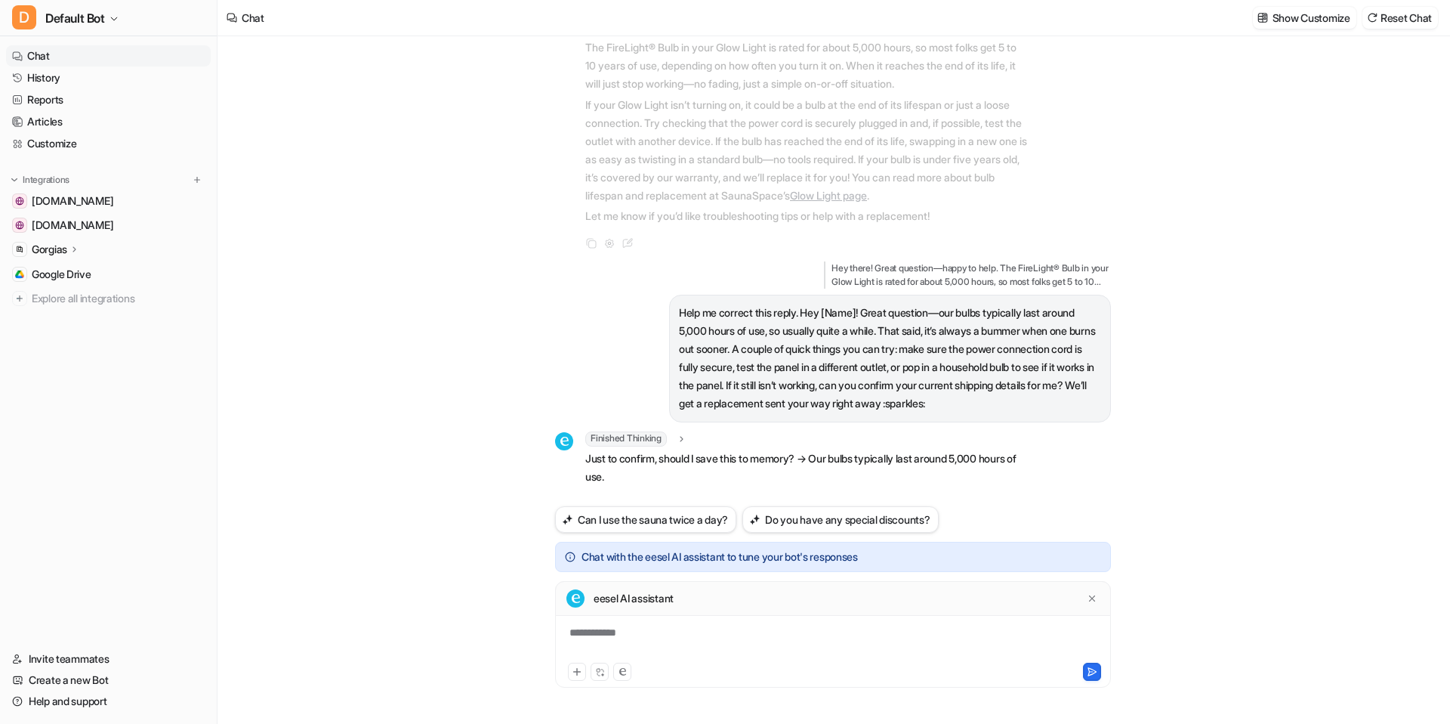
click at [766, 633] on div "**********" at bounding box center [833, 642] width 548 height 35
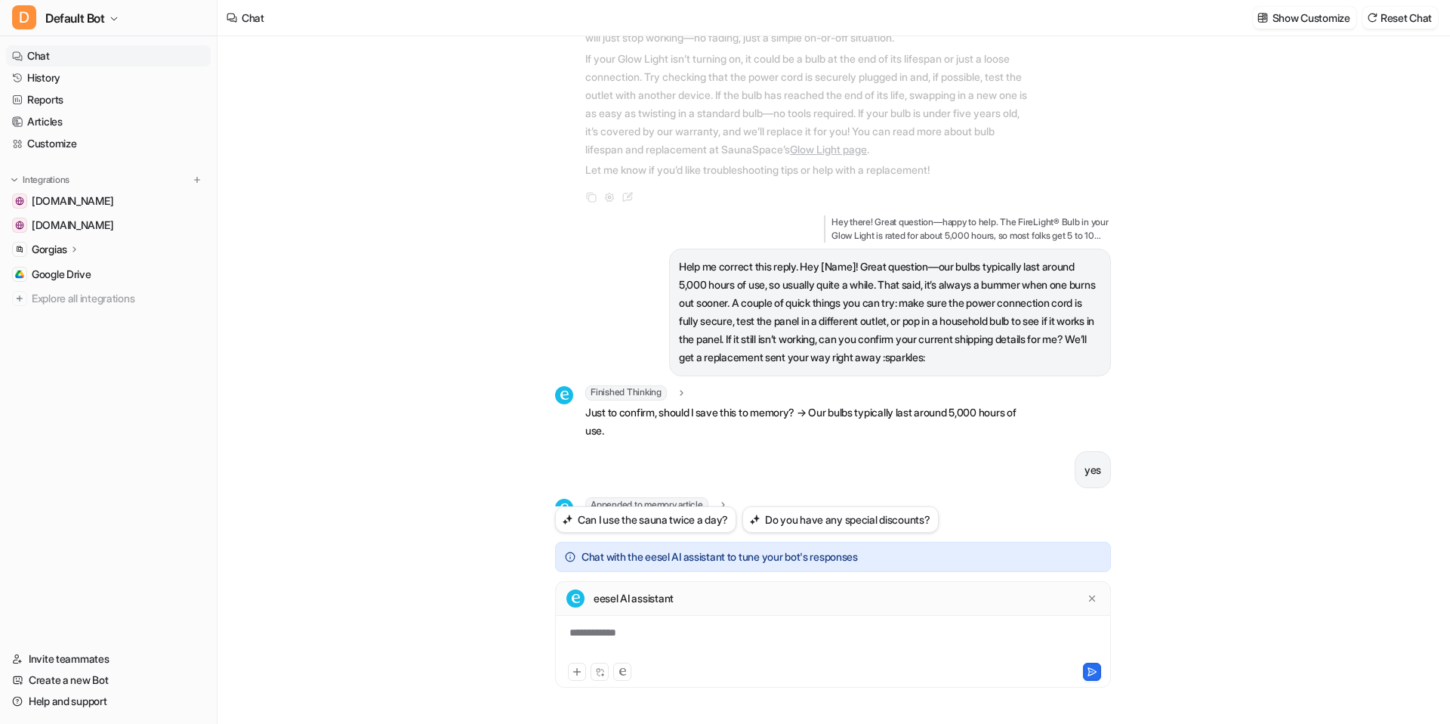
scroll to position [237, 0]
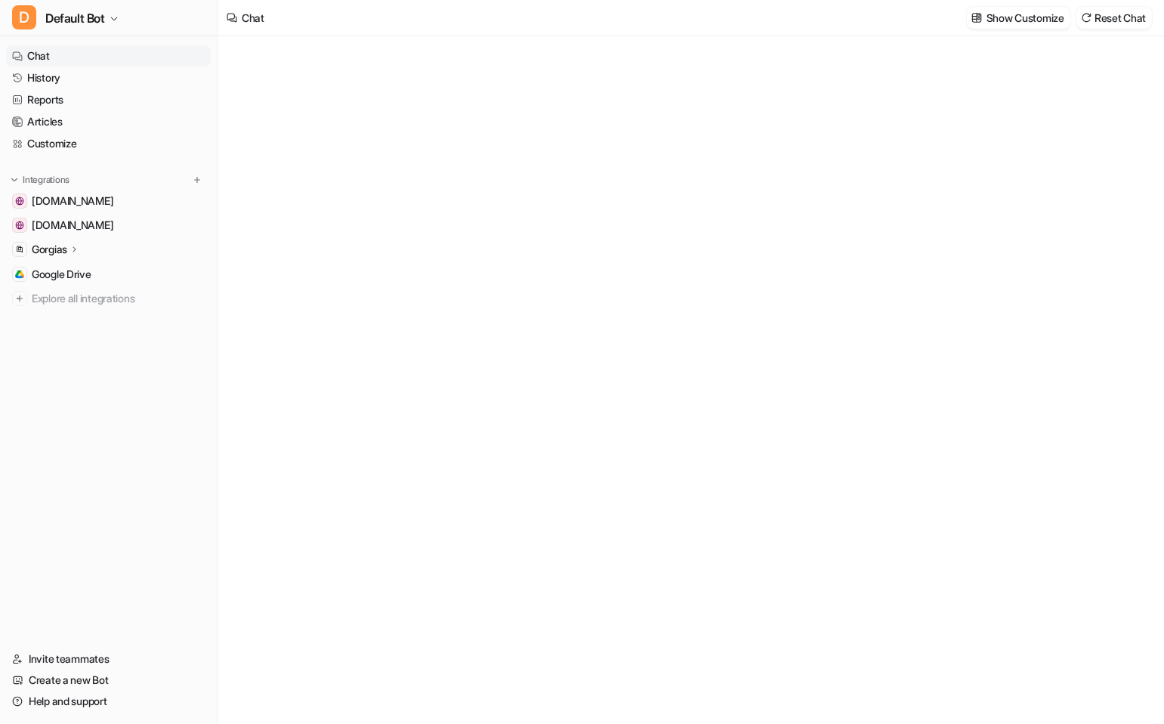
type textarea "**********"
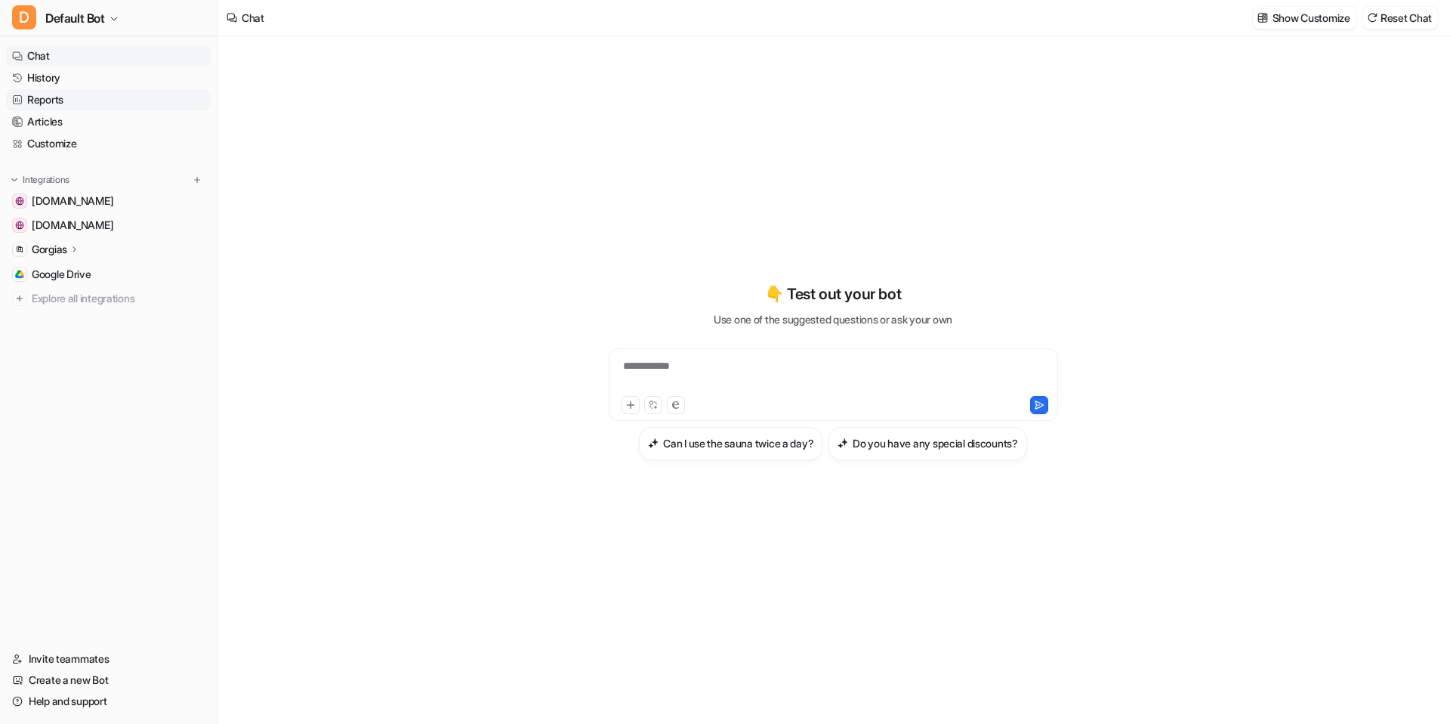
click at [102, 100] on link "Reports" at bounding box center [108, 99] width 205 height 21
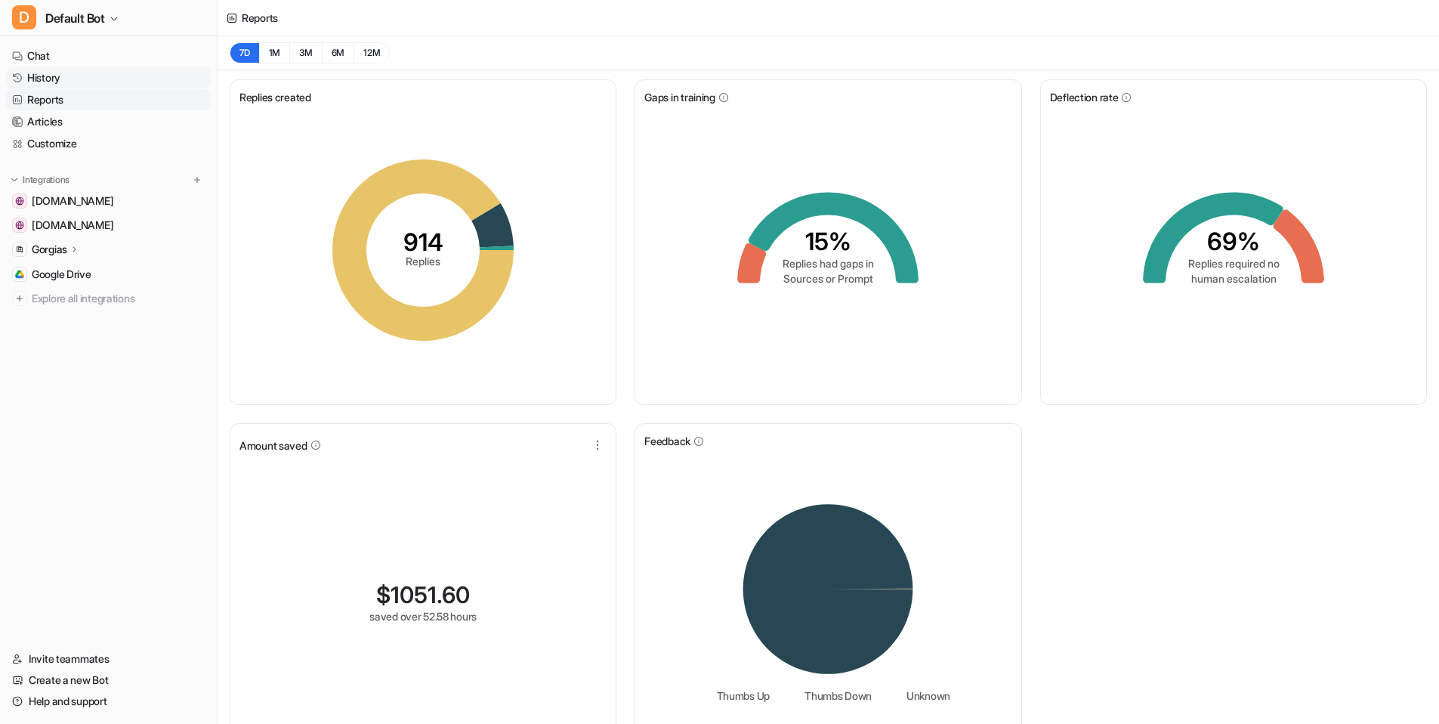
click at [94, 72] on link "History" at bounding box center [108, 77] width 205 height 21
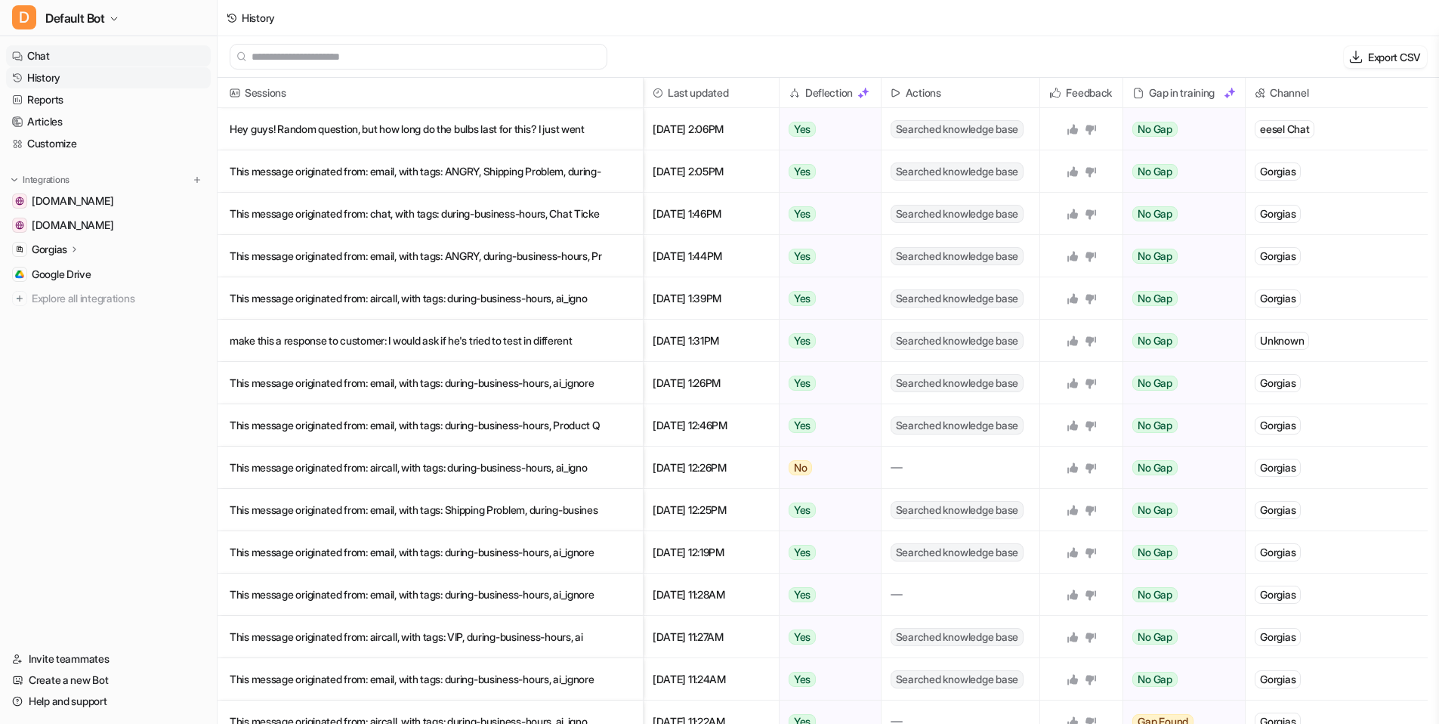
click at [97, 51] on link "Chat" at bounding box center [108, 55] width 205 height 21
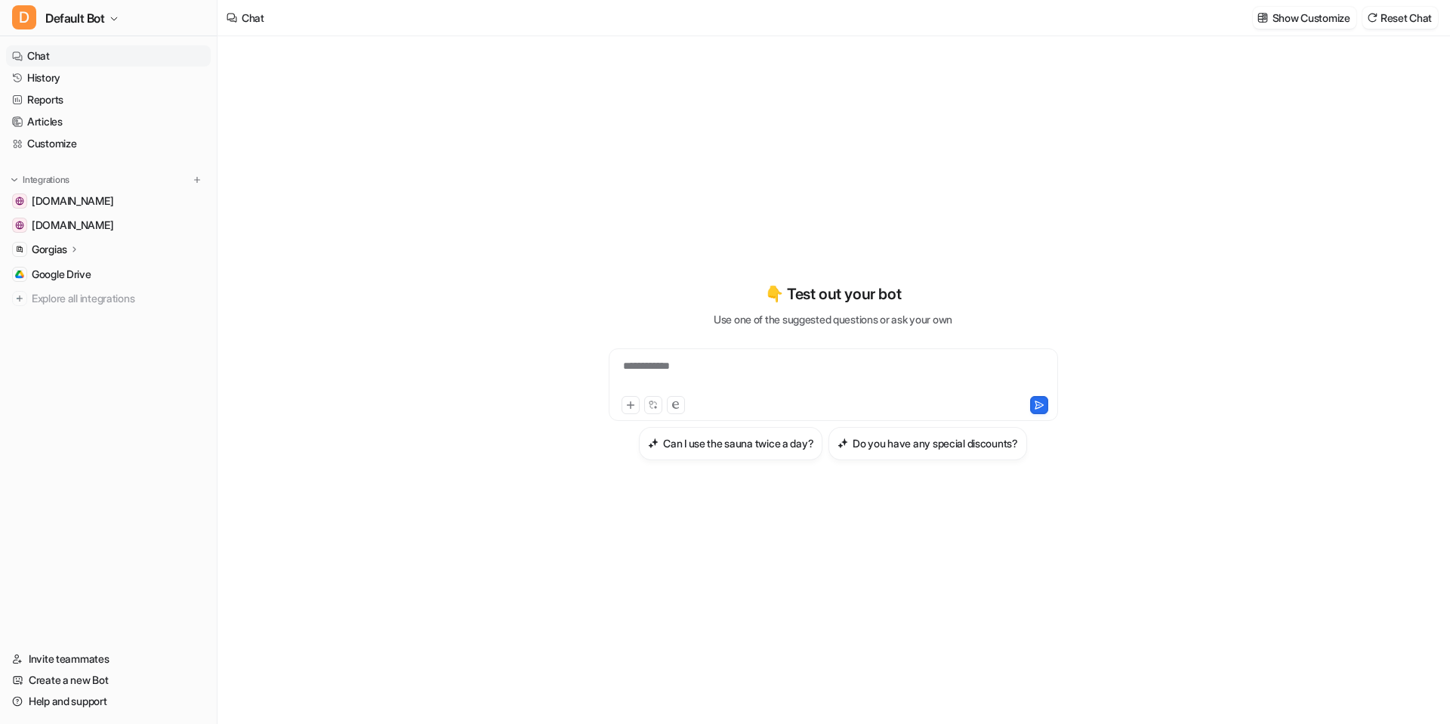
click at [711, 375] on div "**********" at bounding box center [834, 375] width 442 height 35
paste div
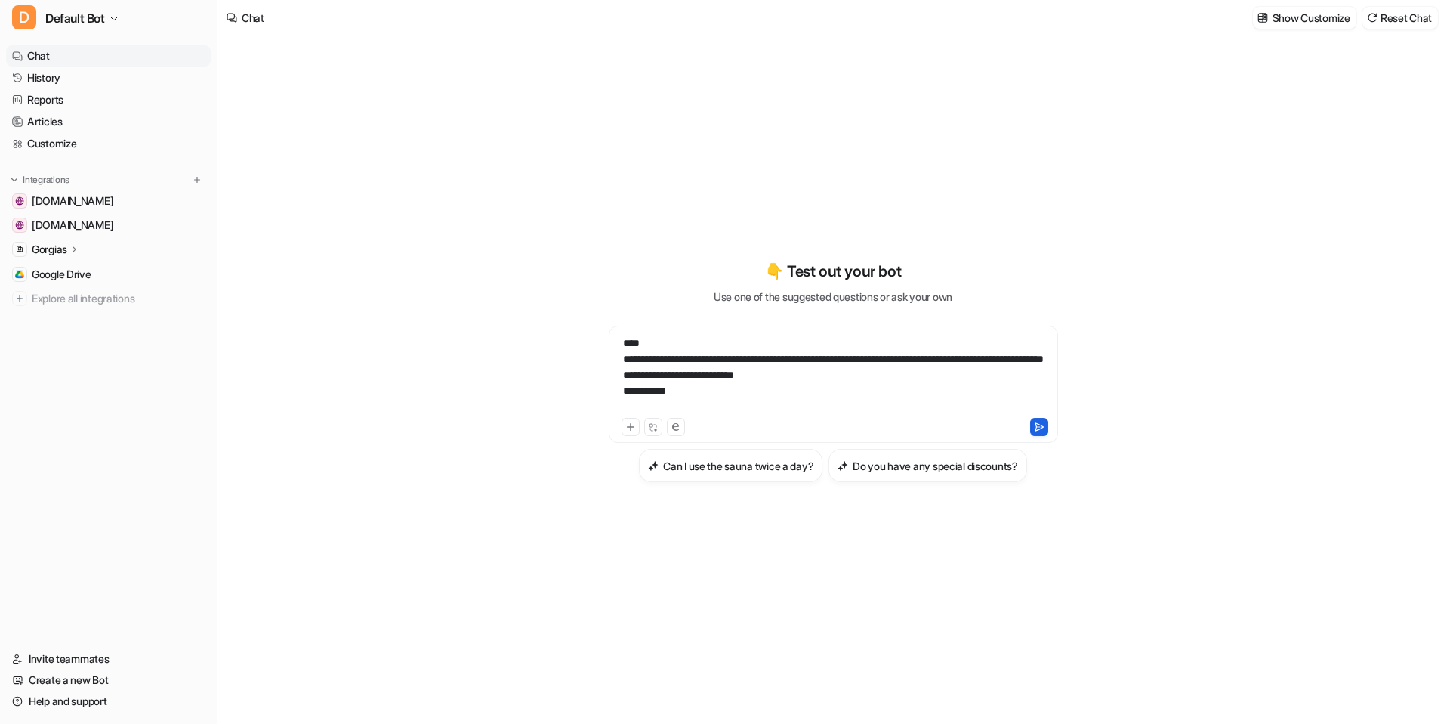
click at [1041, 425] on icon at bounding box center [1039, 427] width 8 height 8
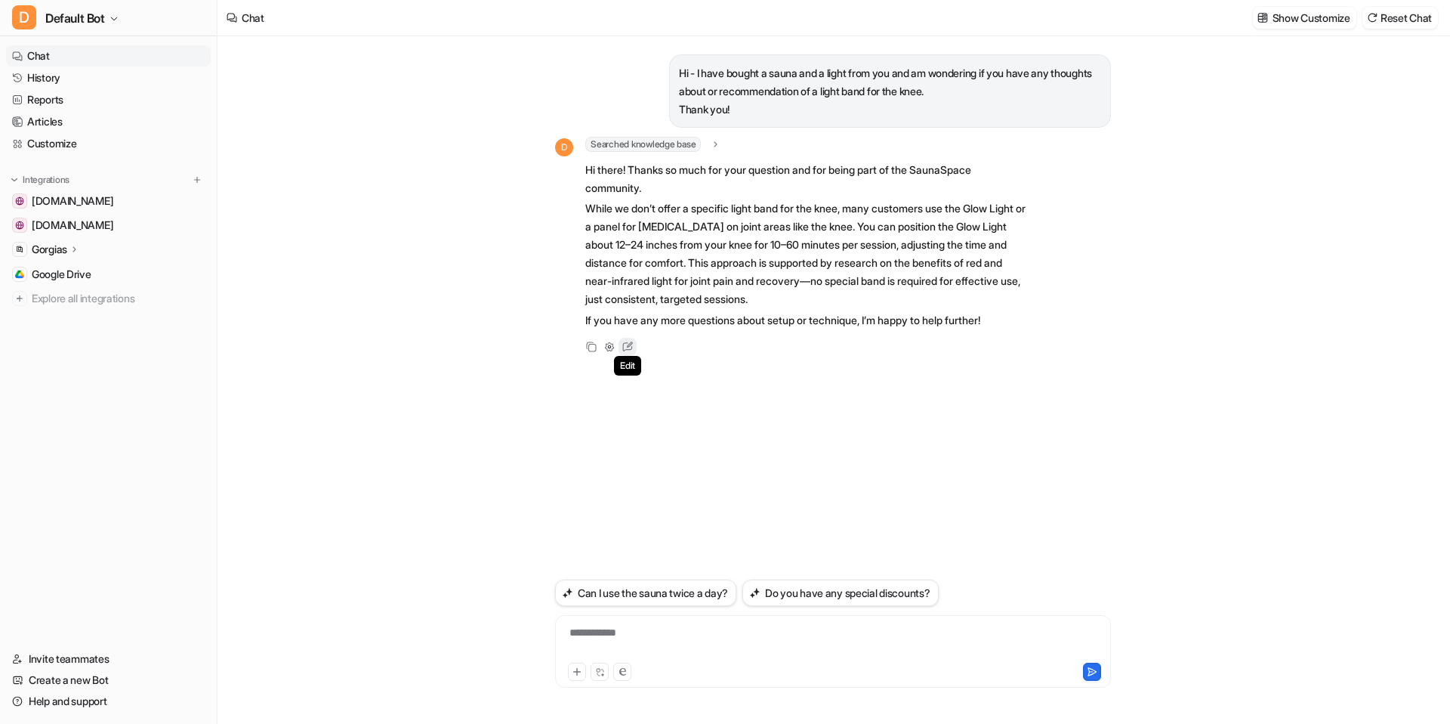
click at [623, 344] on icon at bounding box center [628, 346] width 10 height 9
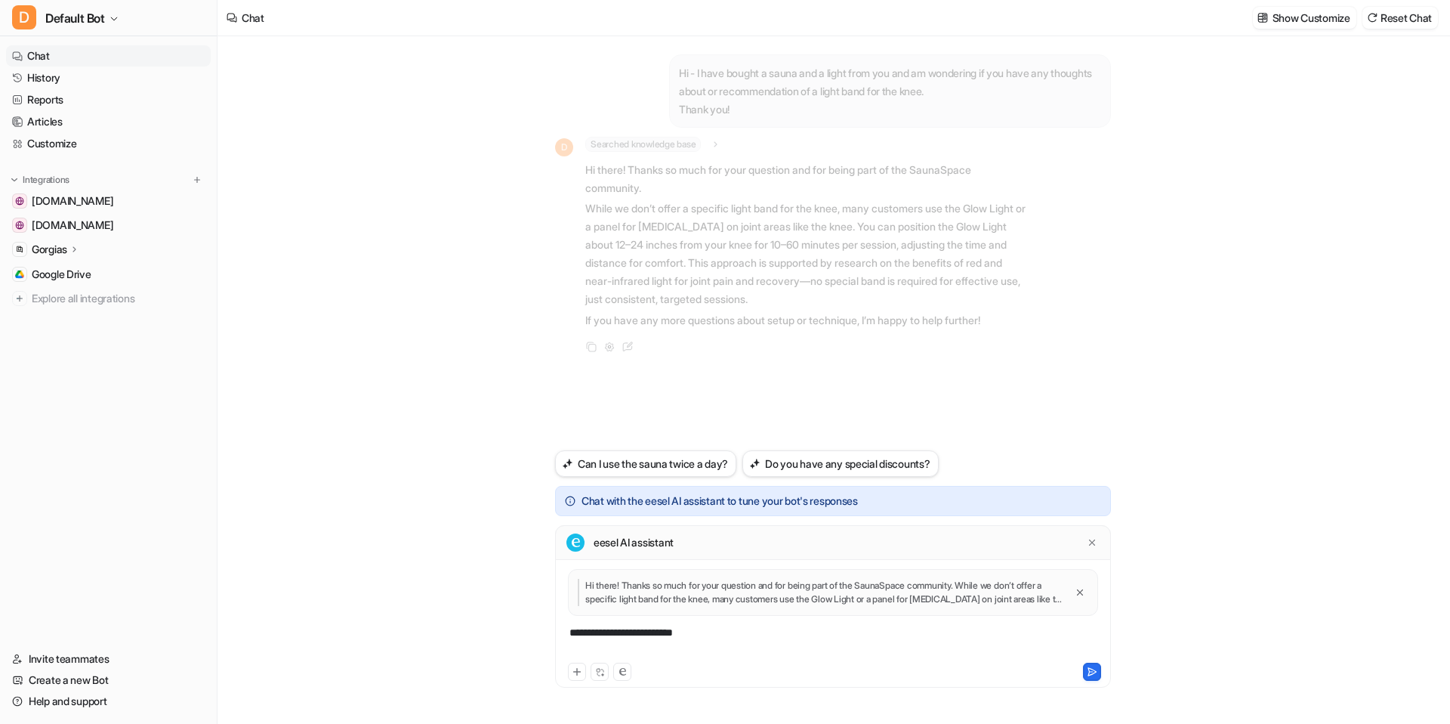
click at [727, 637] on div "**********" at bounding box center [833, 642] width 548 height 35
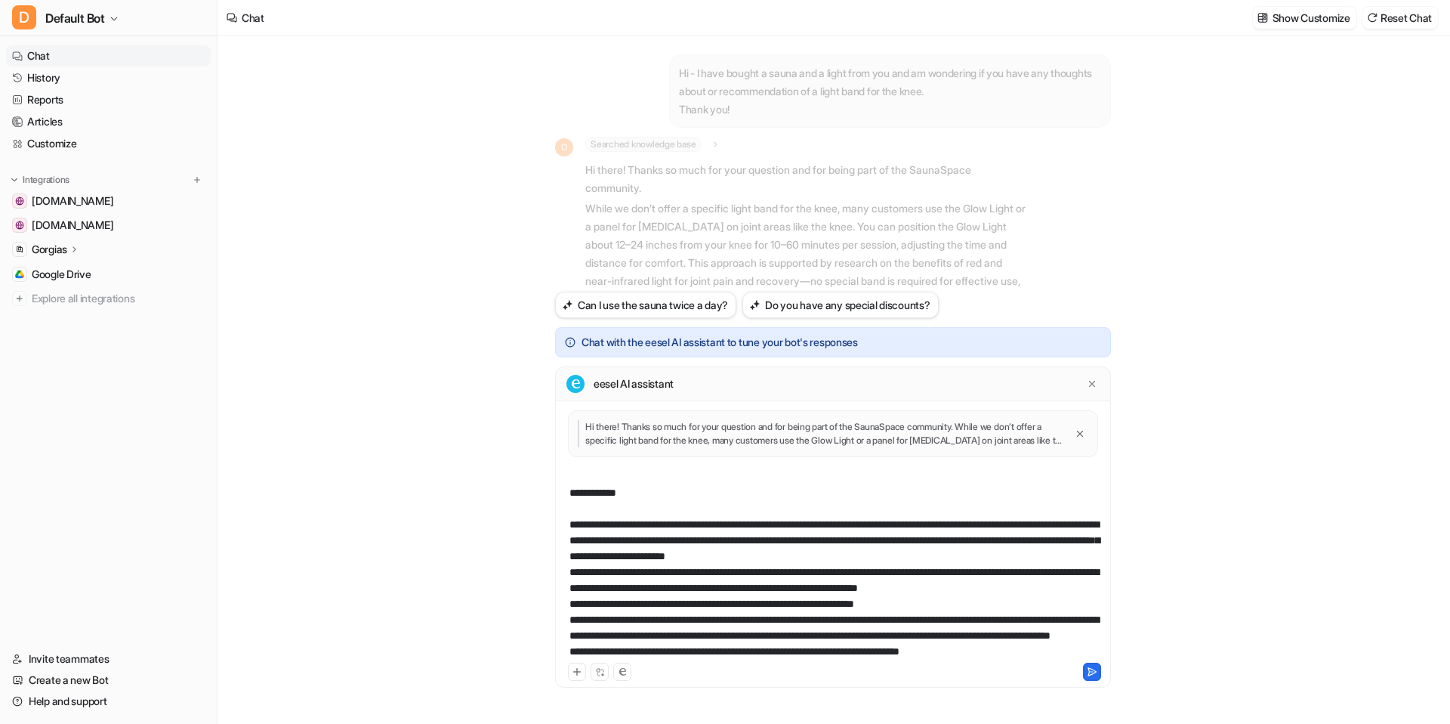
scroll to position [29, 0]
click at [1094, 668] on icon at bounding box center [1092, 671] width 11 height 11
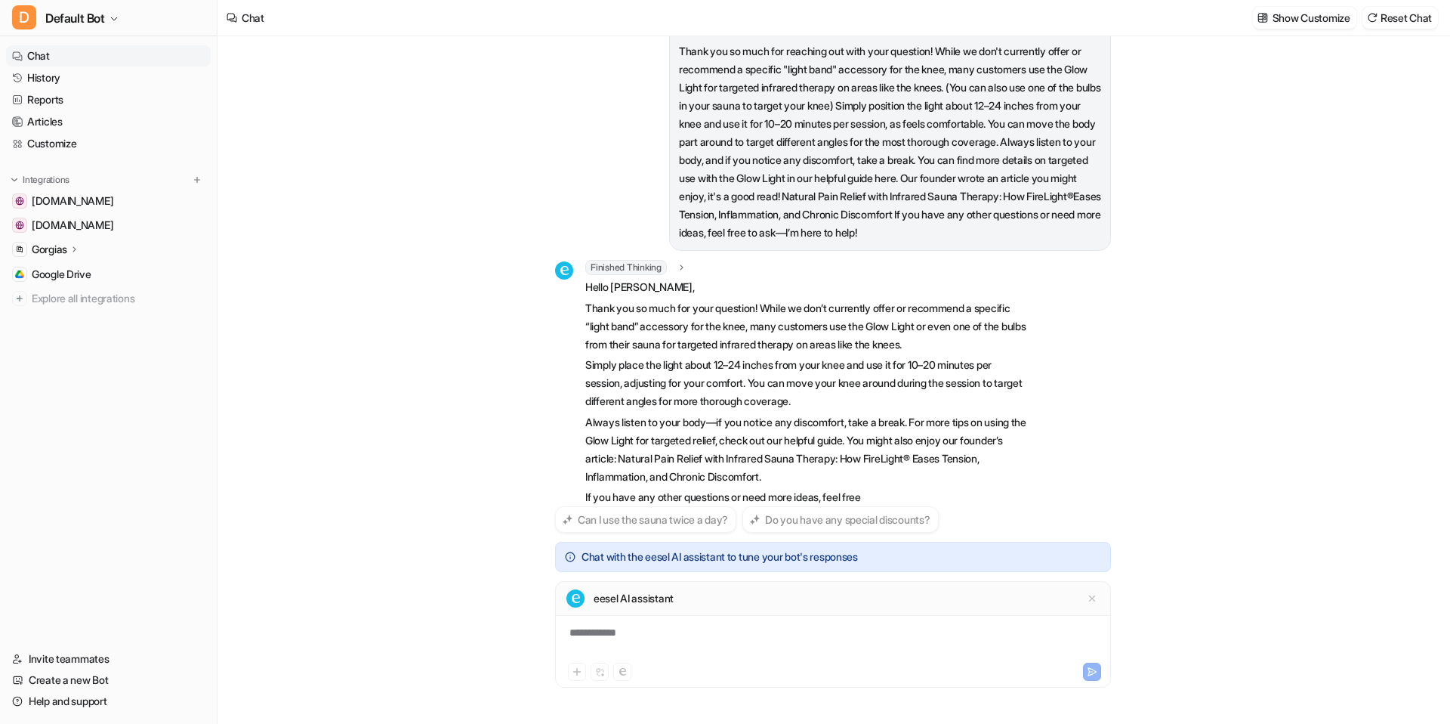
scroll to position [446, 0]
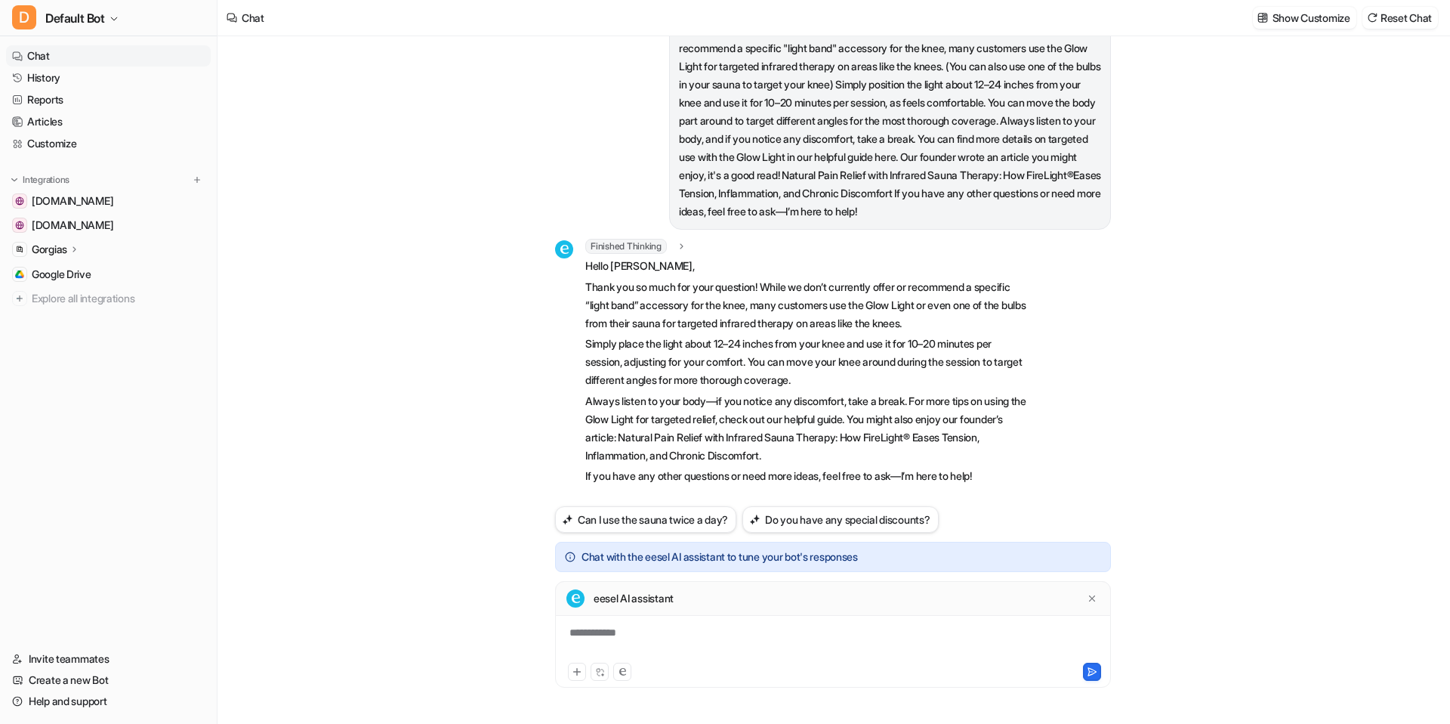
click at [1147, 403] on div "Hi - I have bought a sauna and a light from you and am wondering if you have an…" at bounding box center [833, 379] width 1231 height 687
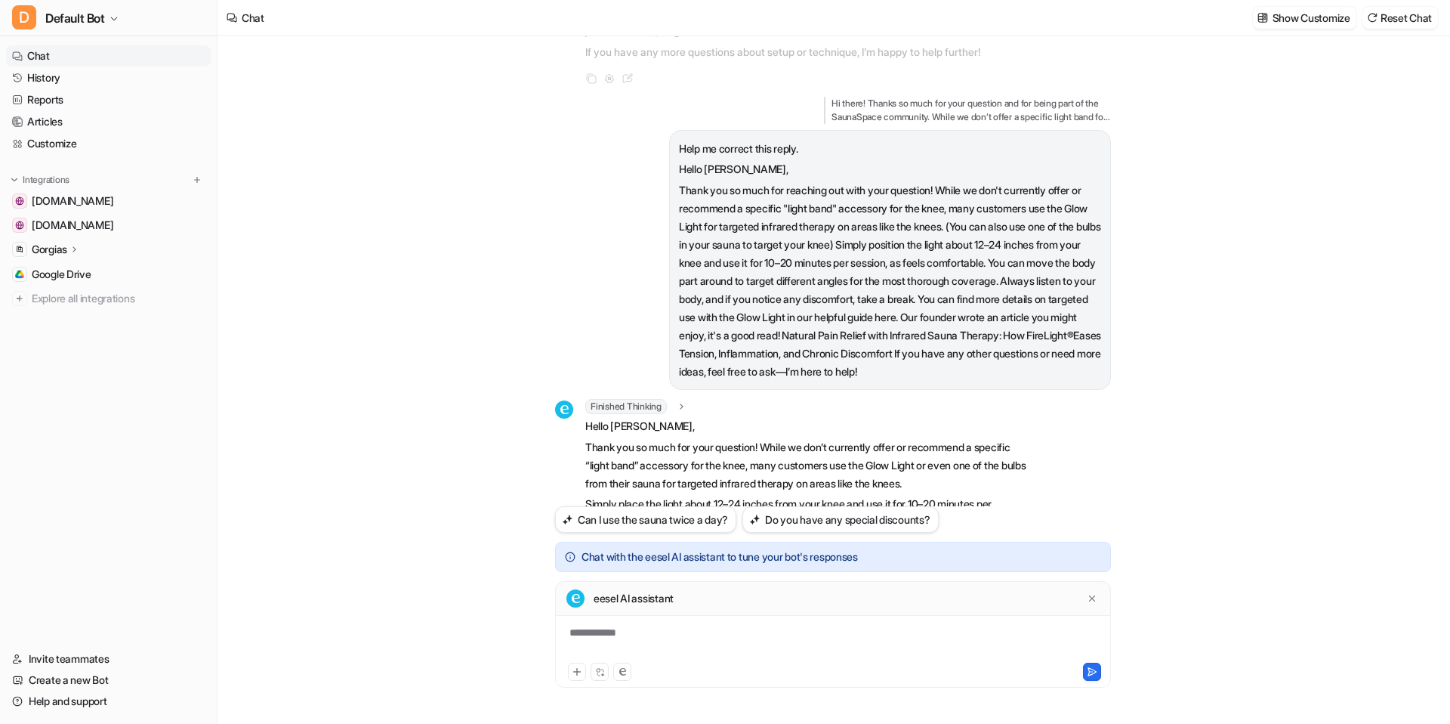
scroll to position [0, 0]
